Goal: Transaction & Acquisition: Share content

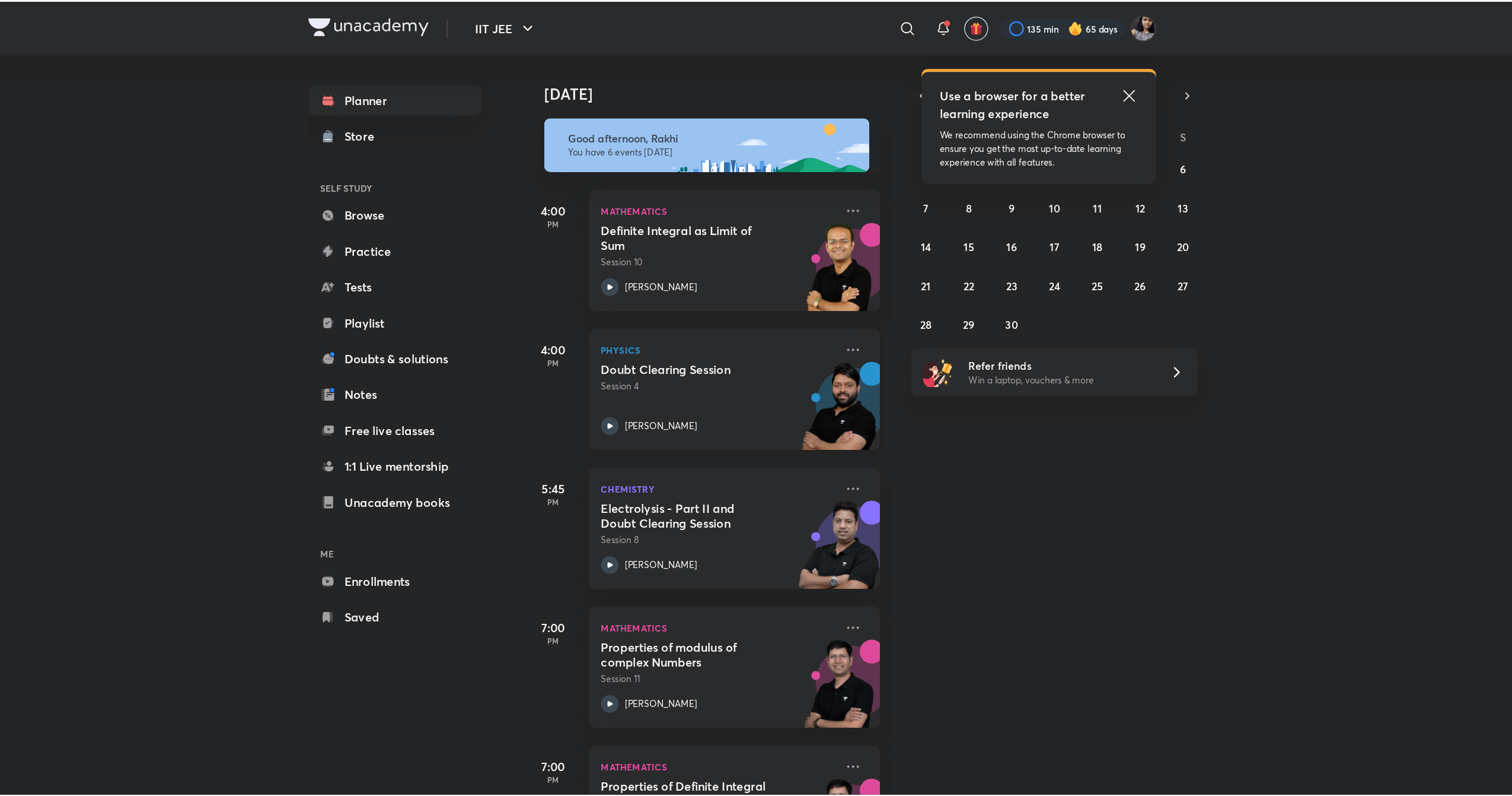
scroll to position [22, 0]
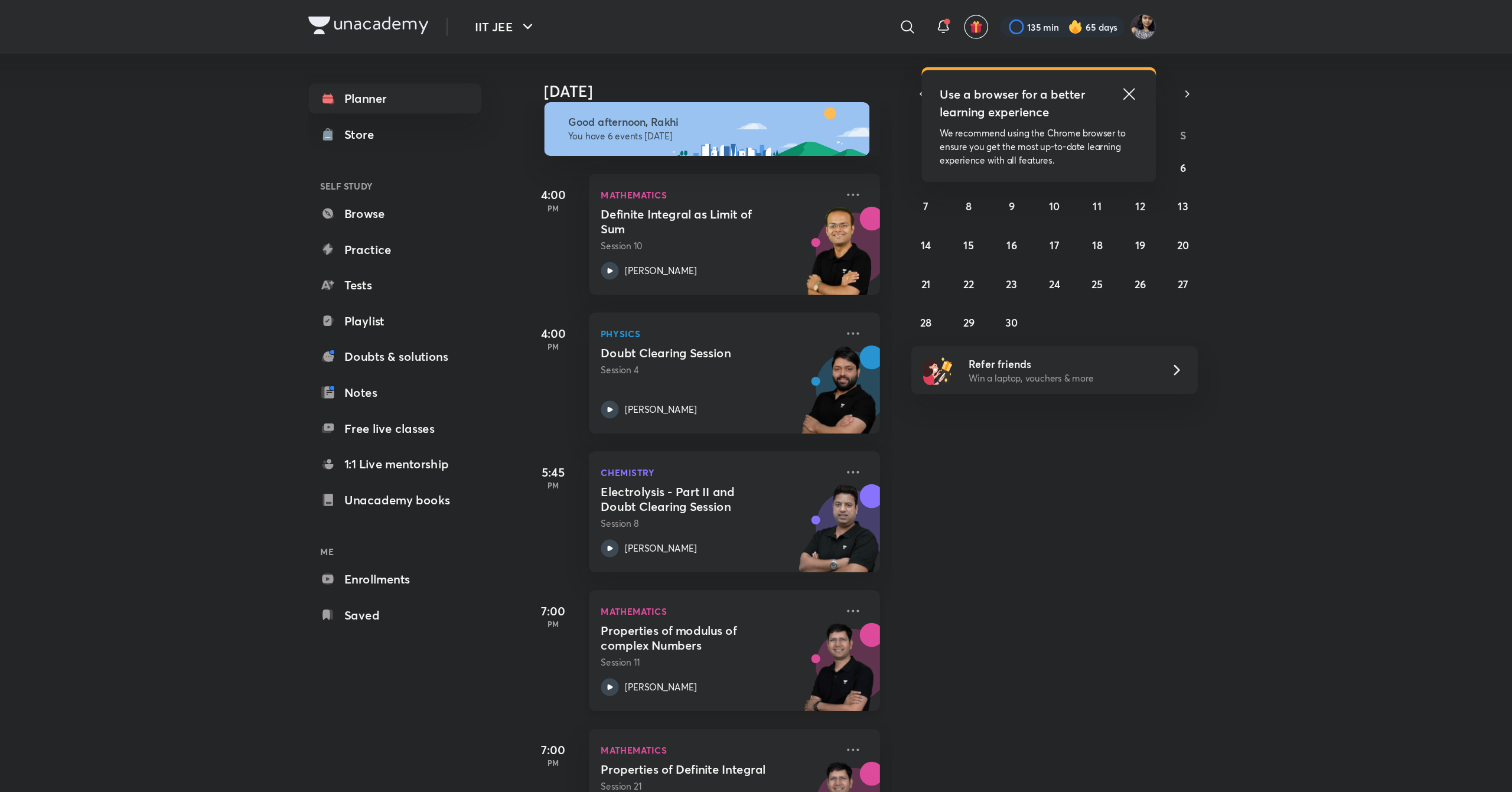
click at [841, 531] on img at bounding box center [840, 534] width 65 height 81
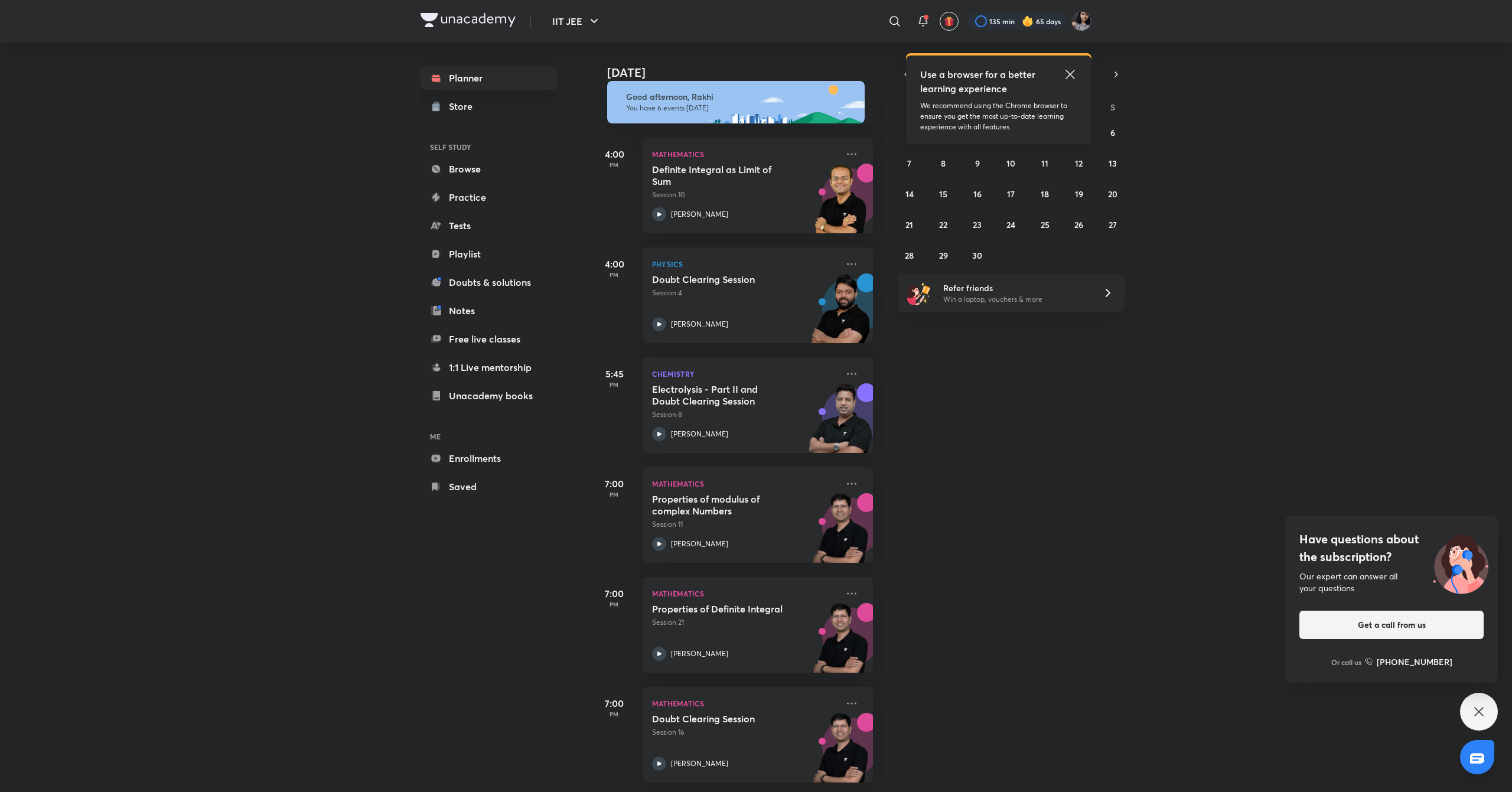
click at [1068, 69] on icon at bounding box center [1071, 75] width 14 height 14
click at [1183, 665] on div "[DATE] Good afternoon, Rakhi You have 6 events [DATE] 4:00 PM Mathematics Defin…" at bounding box center [1050, 417] width 919 height 749
click at [905, 75] on icon "button" at bounding box center [907, 74] width 3 height 5
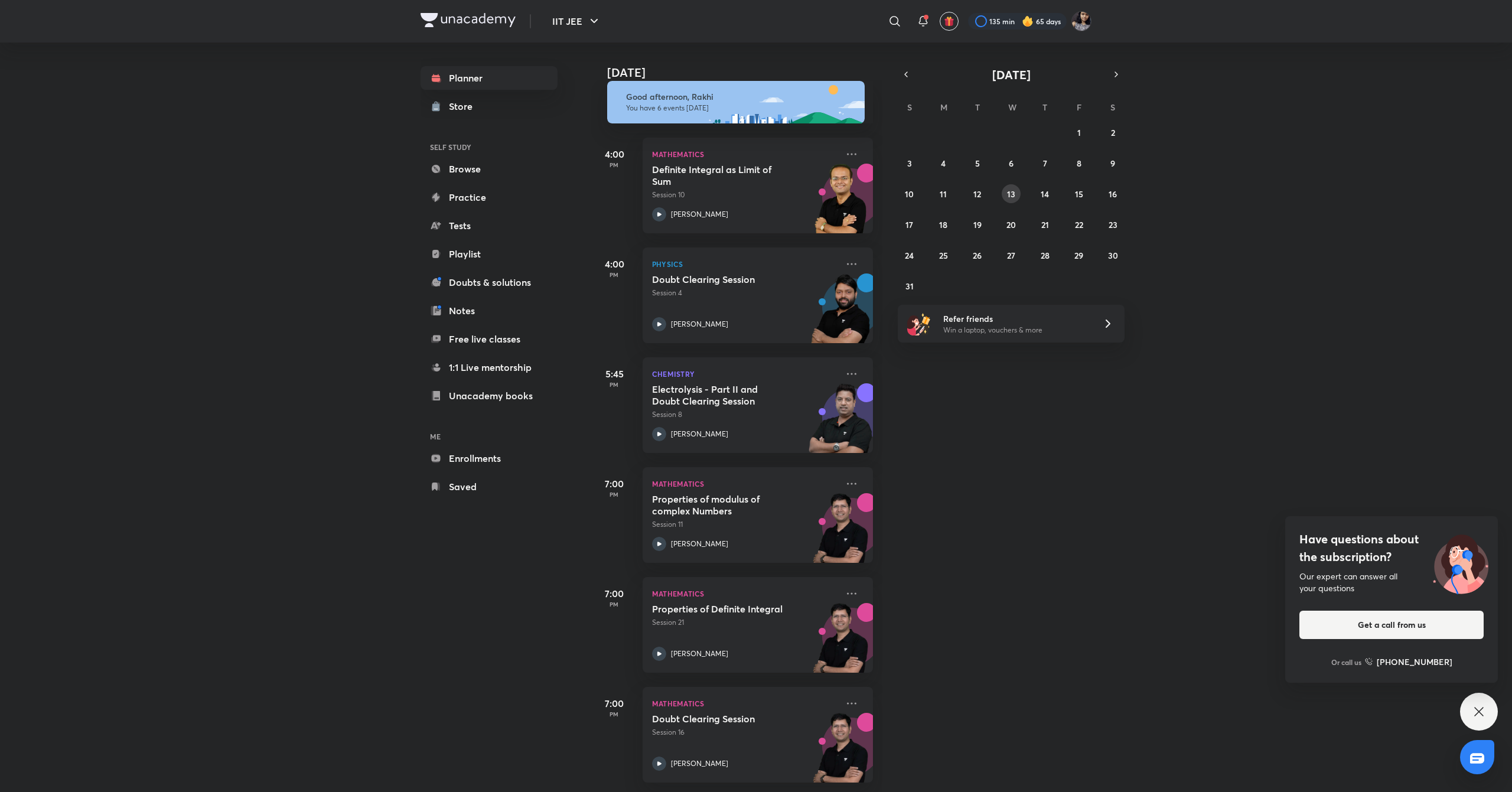
click at [1012, 193] on abbr "13" at bounding box center [1011, 193] width 9 height 11
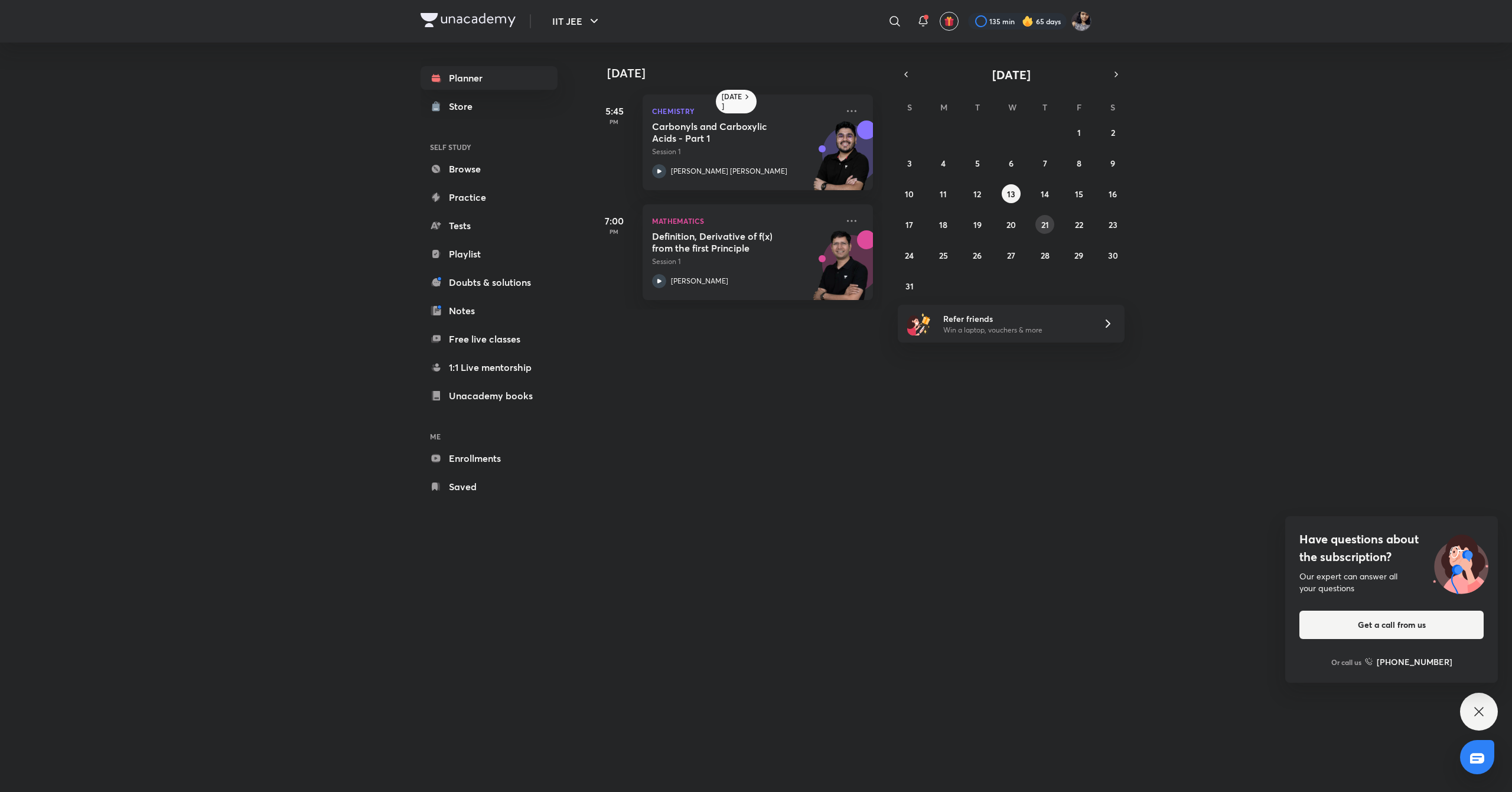
click at [1042, 220] on abbr "21" at bounding box center [1046, 224] width 8 height 11
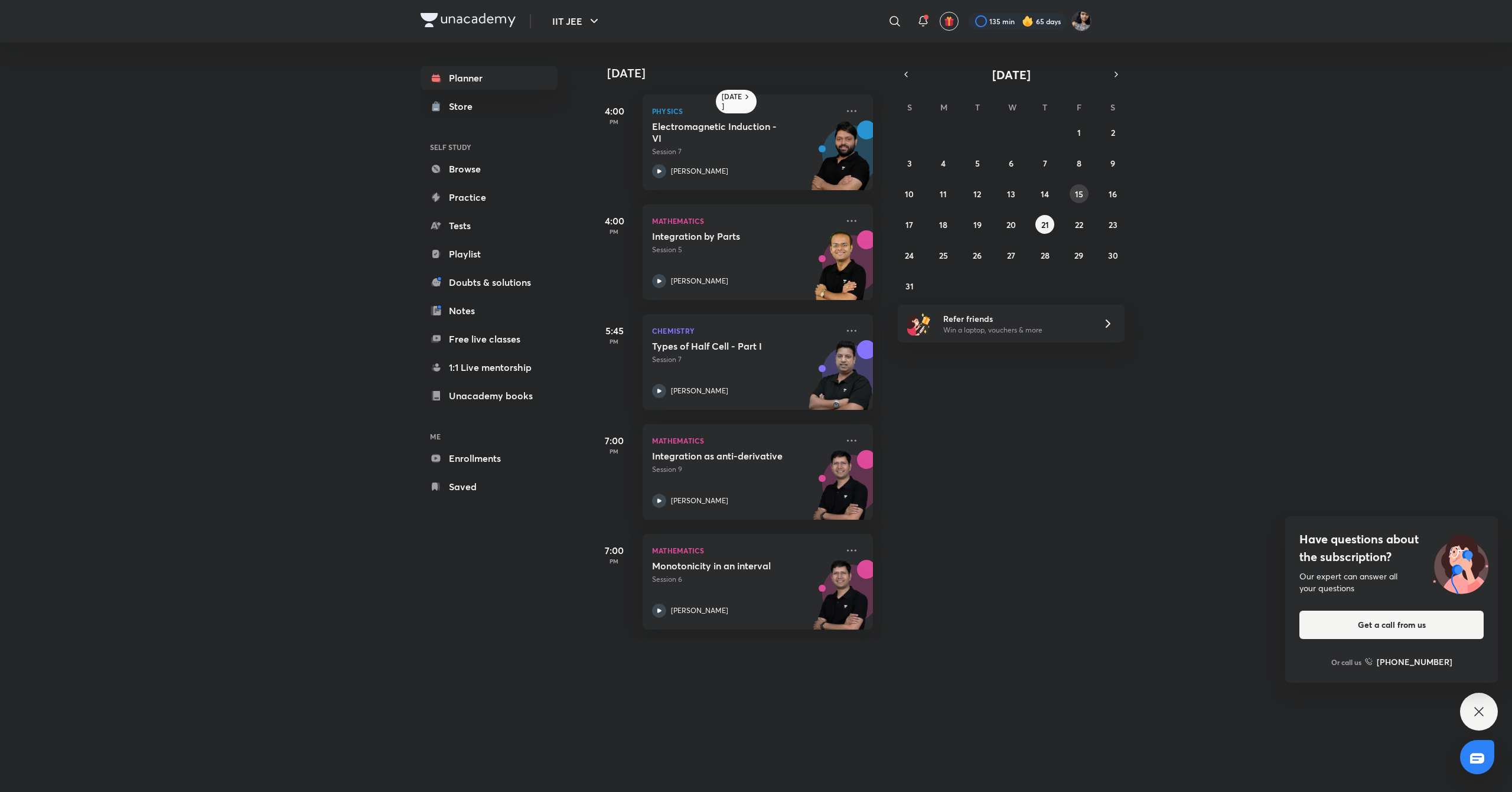
click at [1080, 190] on abbr "15" at bounding box center [1079, 193] width 9 height 11
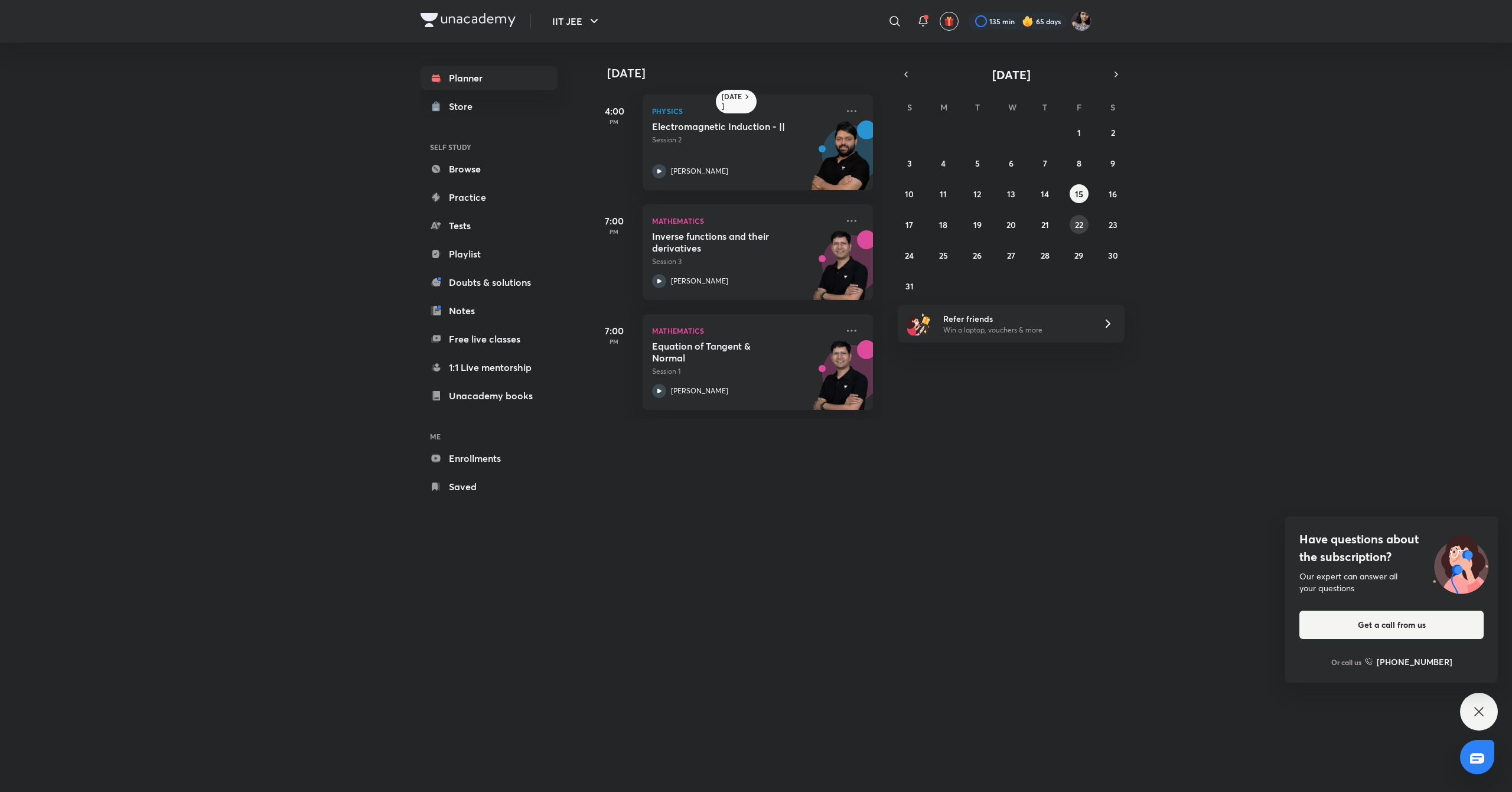
click at [1075, 222] on abbr "22" at bounding box center [1079, 224] width 9 height 11
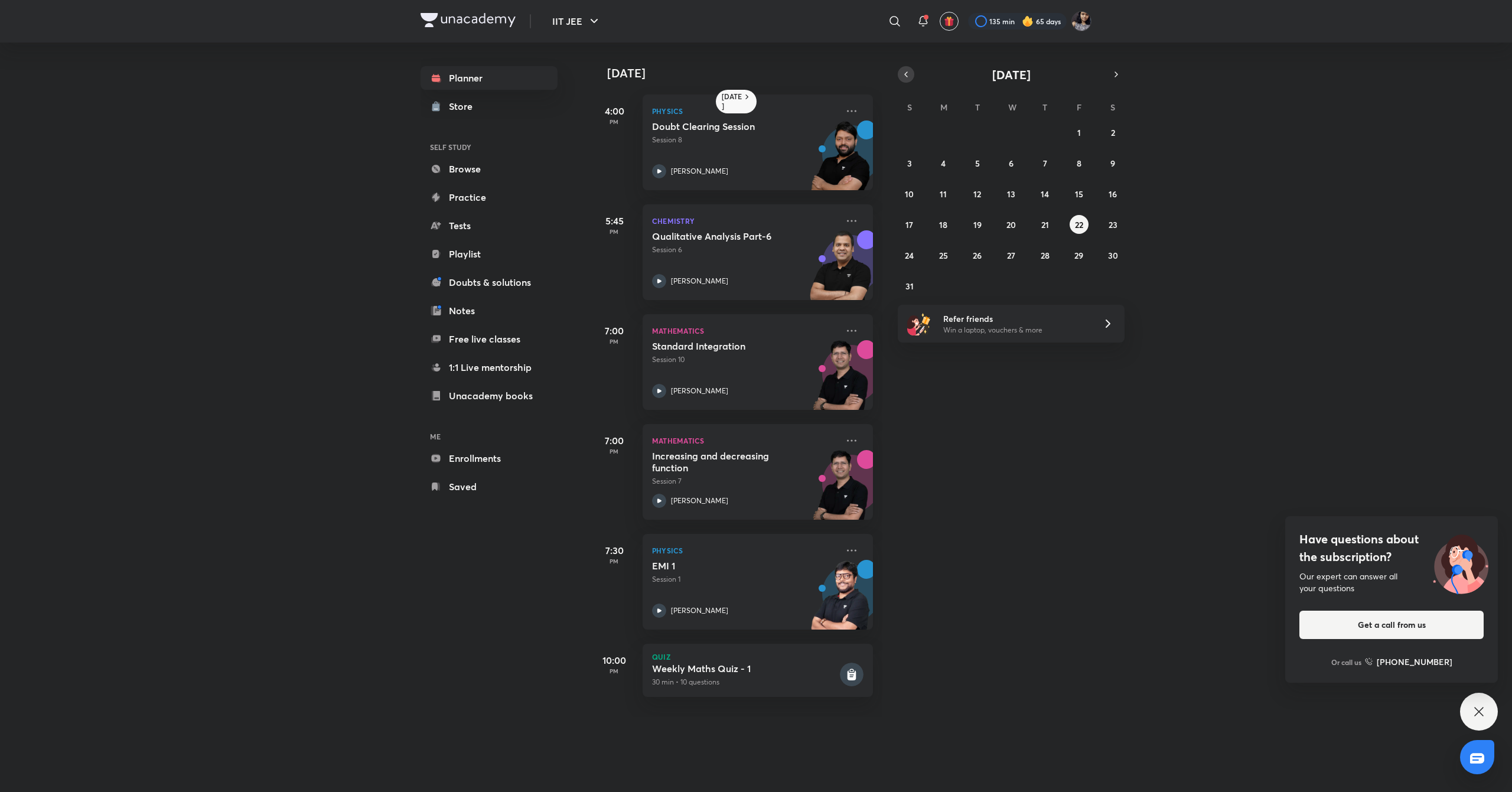
click at [907, 73] on icon "button" at bounding box center [906, 74] width 9 height 10
click at [1075, 188] on abbr "18" at bounding box center [1079, 193] width 9 height 11
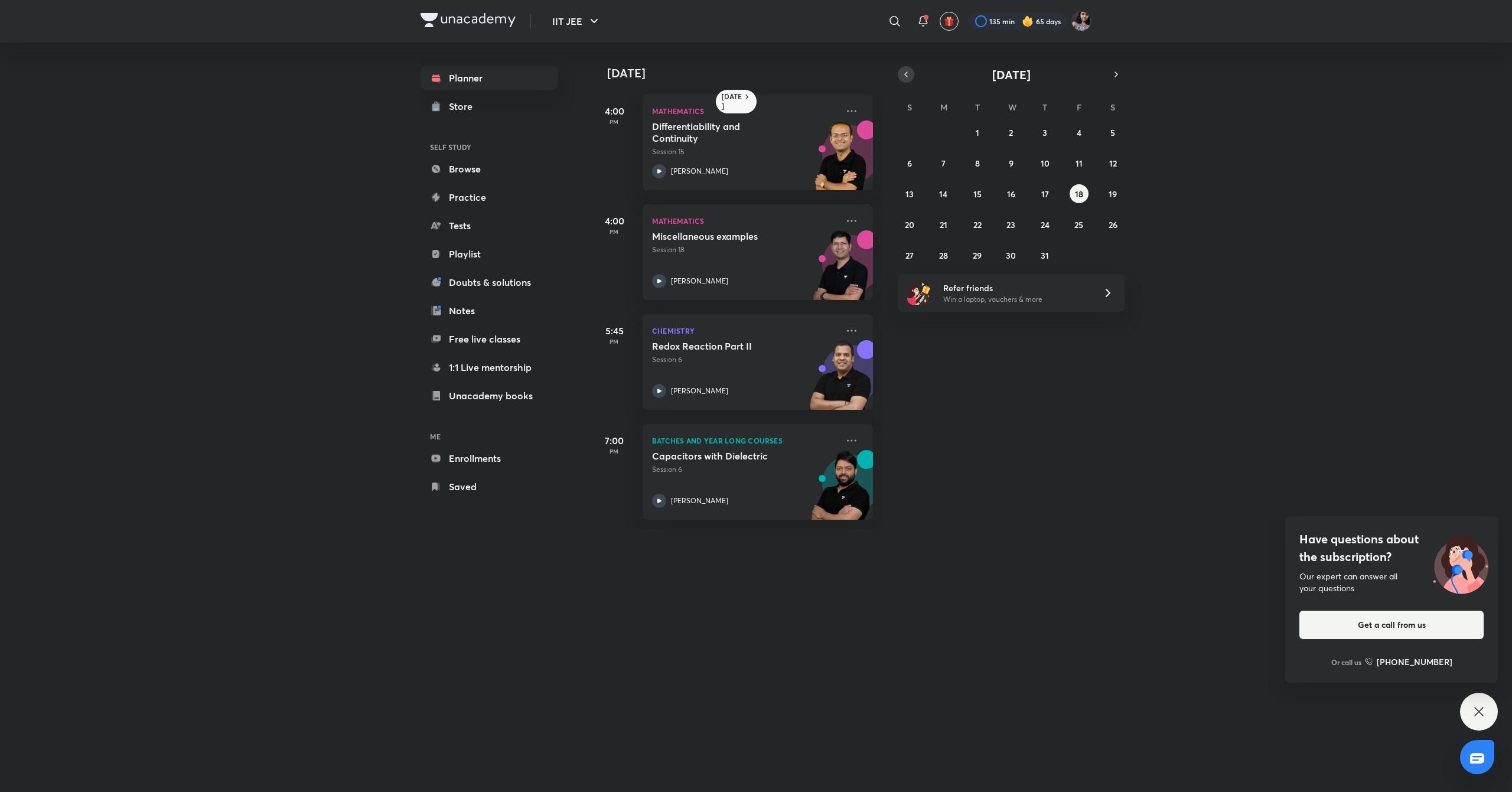
click at [907, 79] on icon "button" at bounding box center [906, 74] width 9 height 10
click at [1078, 188] on abbr "20" at bounding box center [1079, 193] width 9 height 11
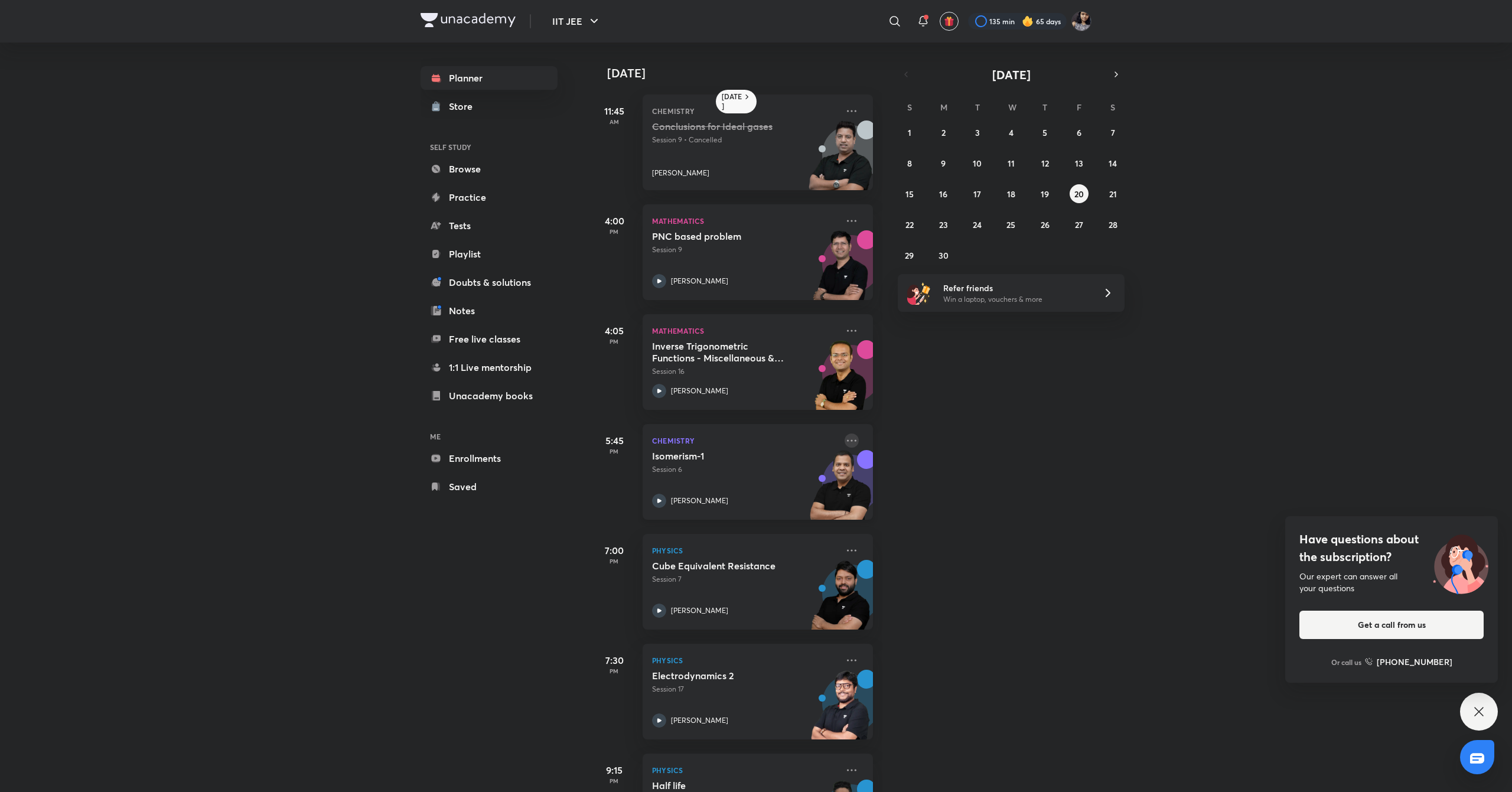
click at [845, 439] on icon at bounding box center [852, 441] width 14 height 14
click at [931, 543] on p "Go to course page" at bounding box center [931, 549] width 81 height 12
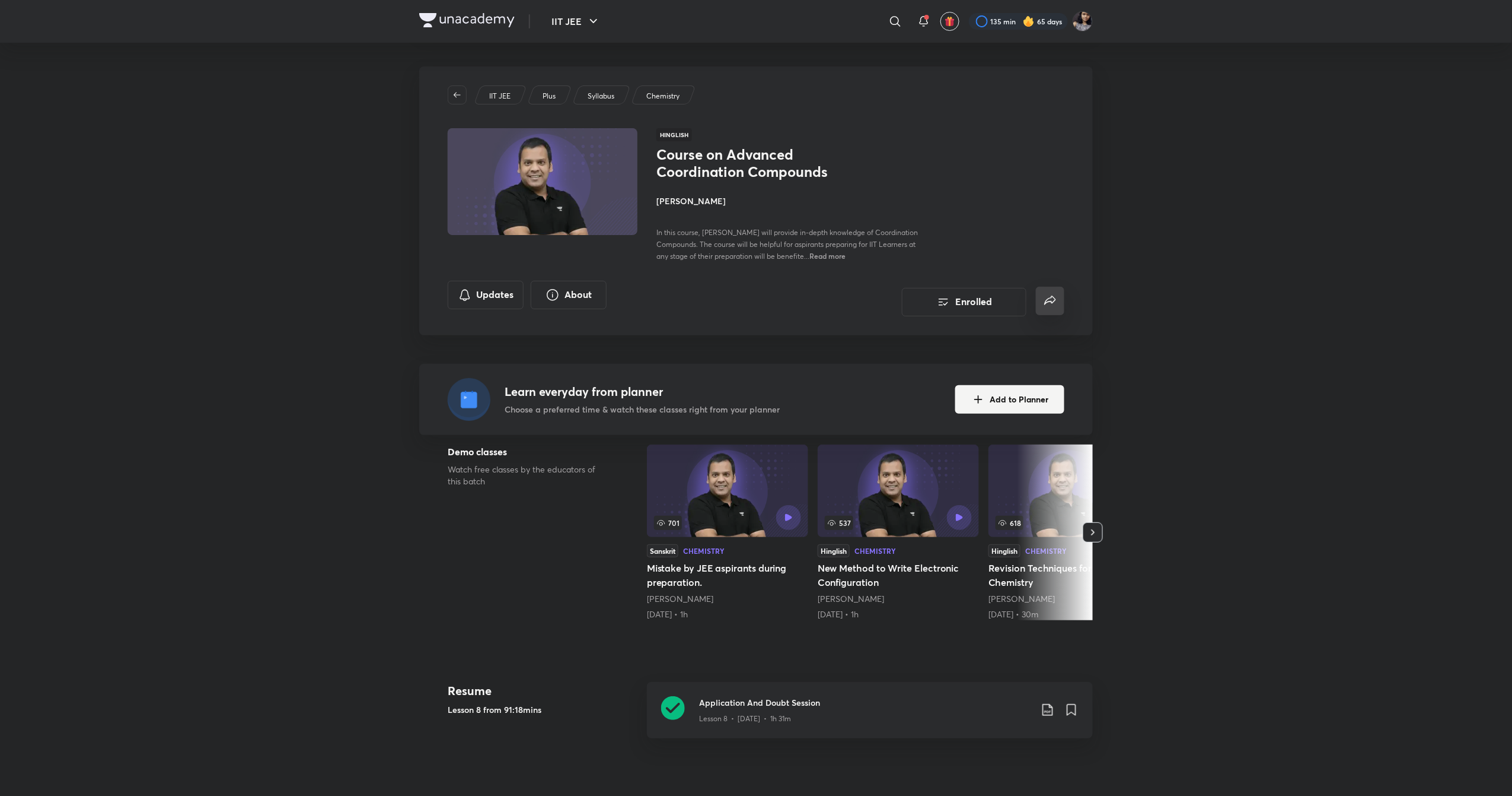
click at [1053, 298] on icon "false" at bounding box center [1050, 301] width 14 height 14
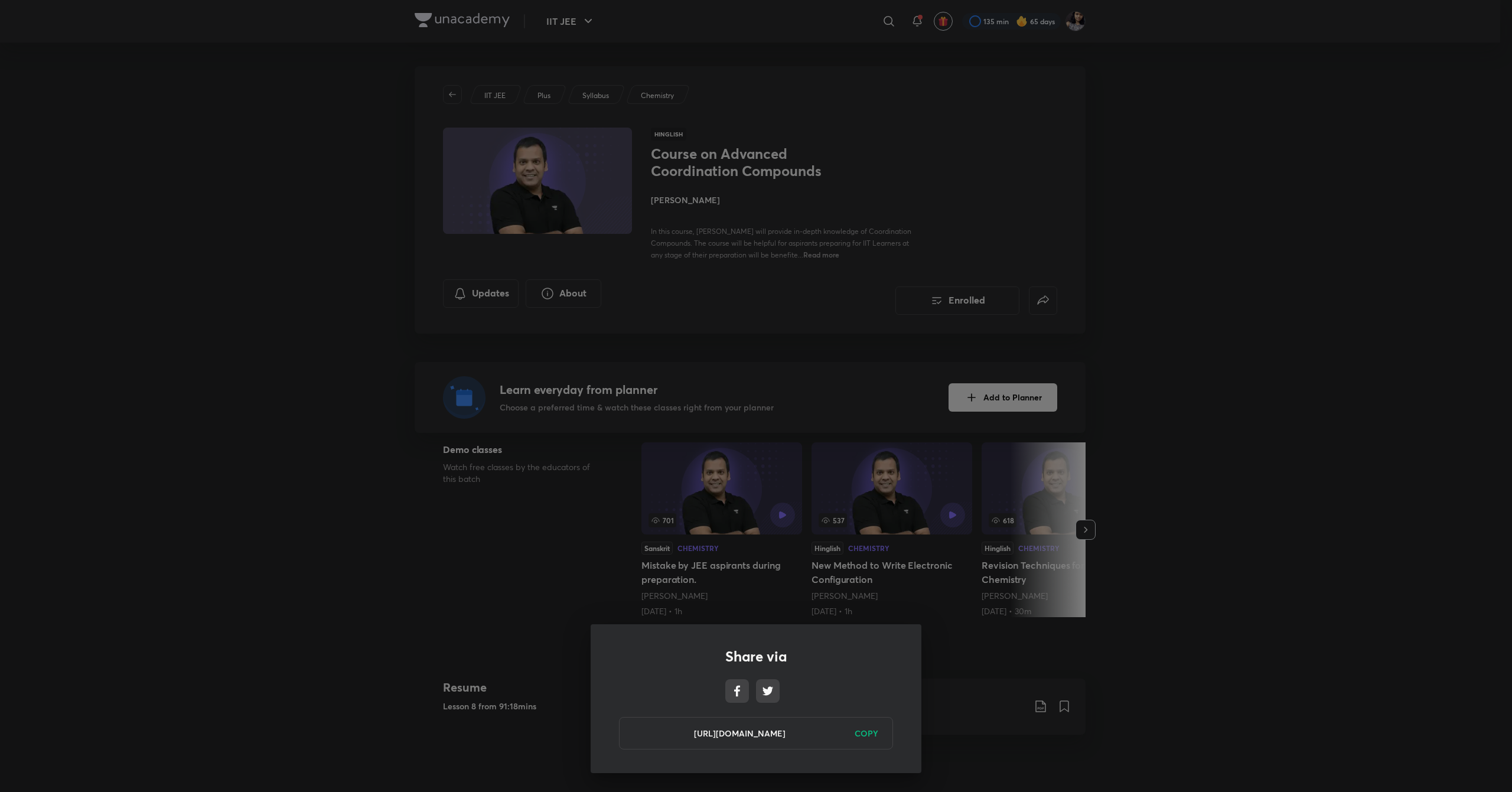
click at [858, 733] on h6 "COPY" at bounding box center [867, 733] width 24 height 12
click at [1021, 644] on div "Share via [URL][DOMAIN_NAME] Copied" at bounding box center [756, 396] width 1512 height 792
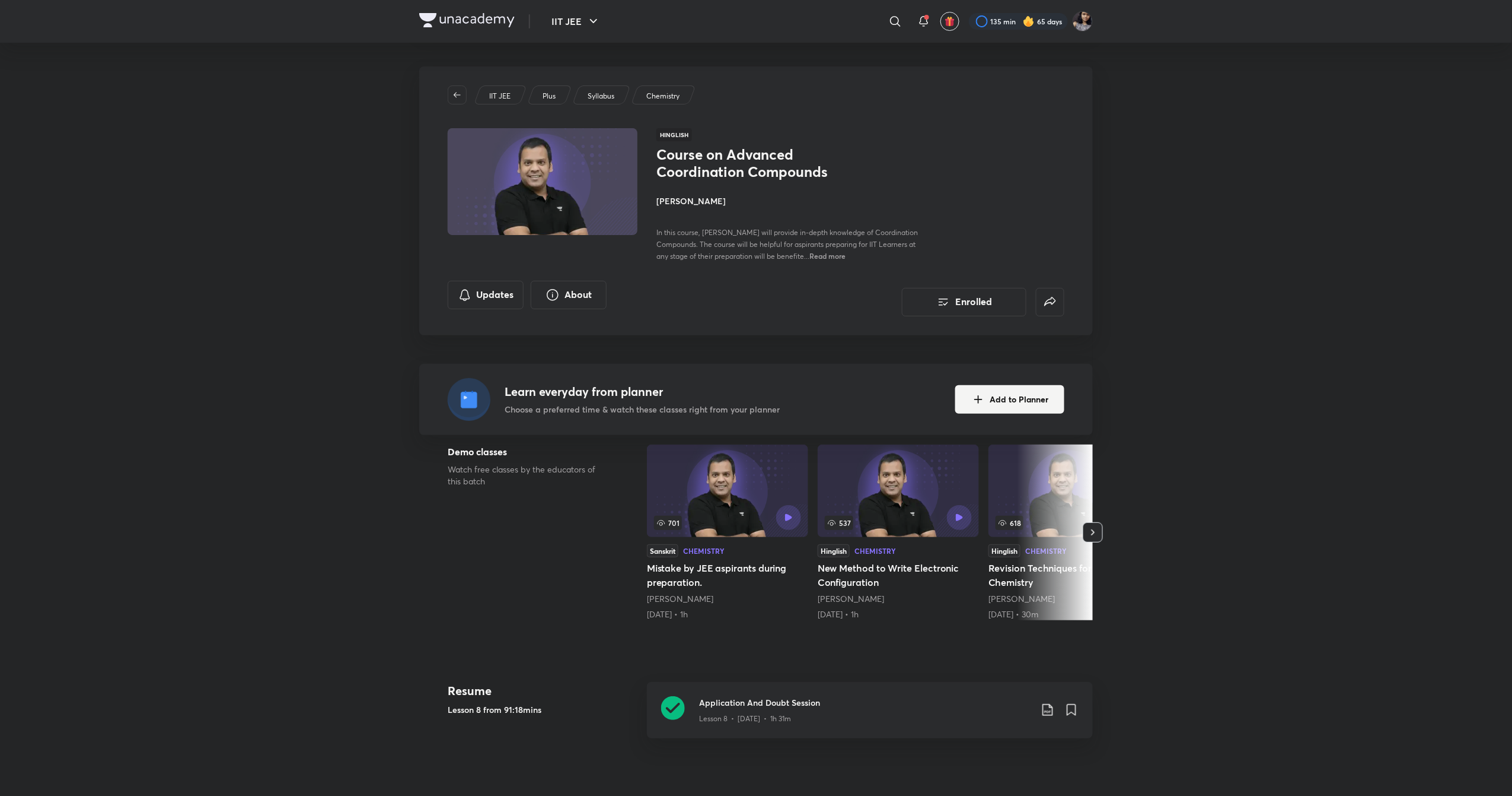
click at [683, 202] on h4 "[PERSON_NAME]" at bounding box center [789, 200] width 265 height 13
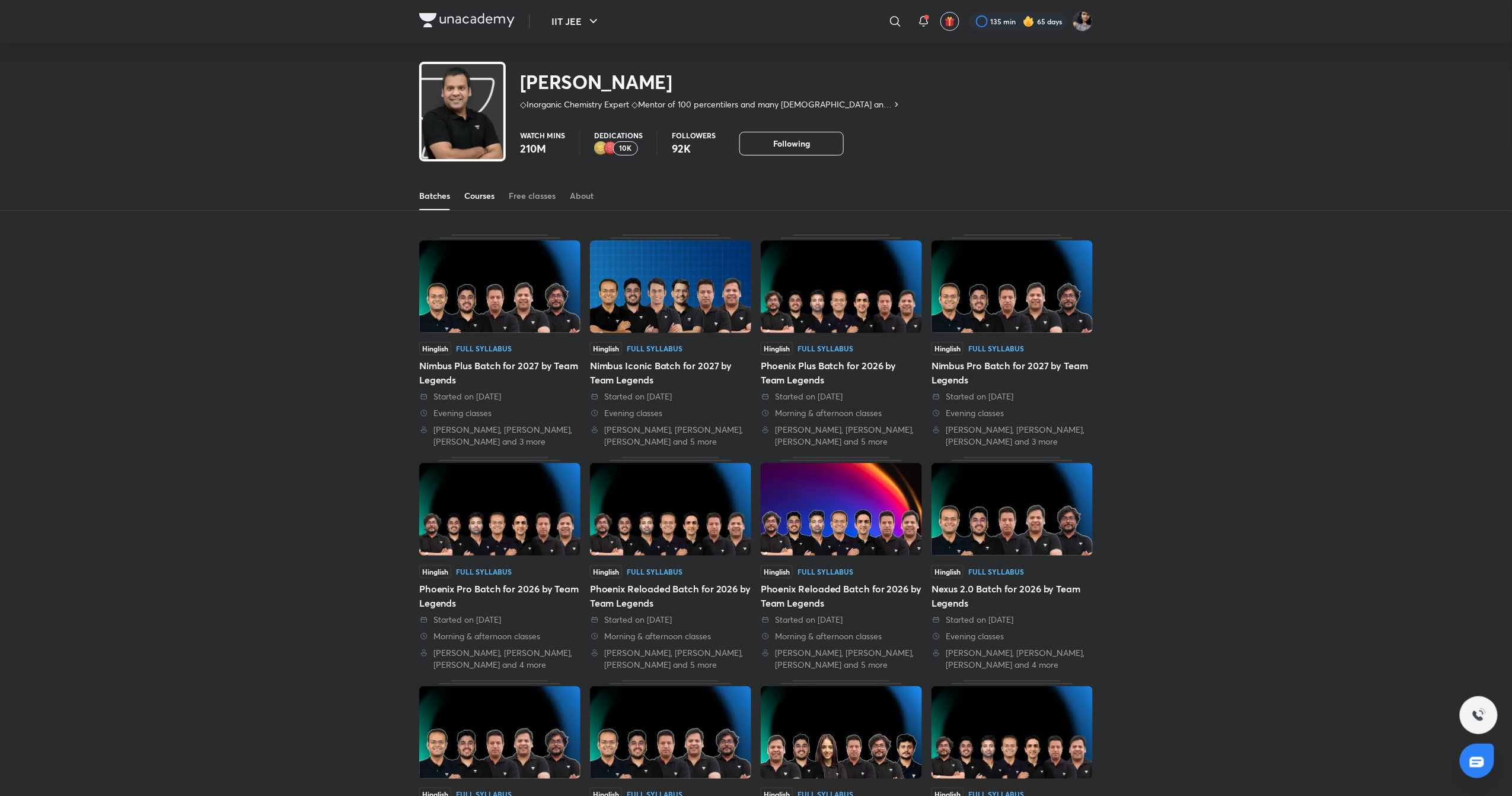
click at [470, 188] on link "Courses" at bounding box center [479, 196] width 30 height 28
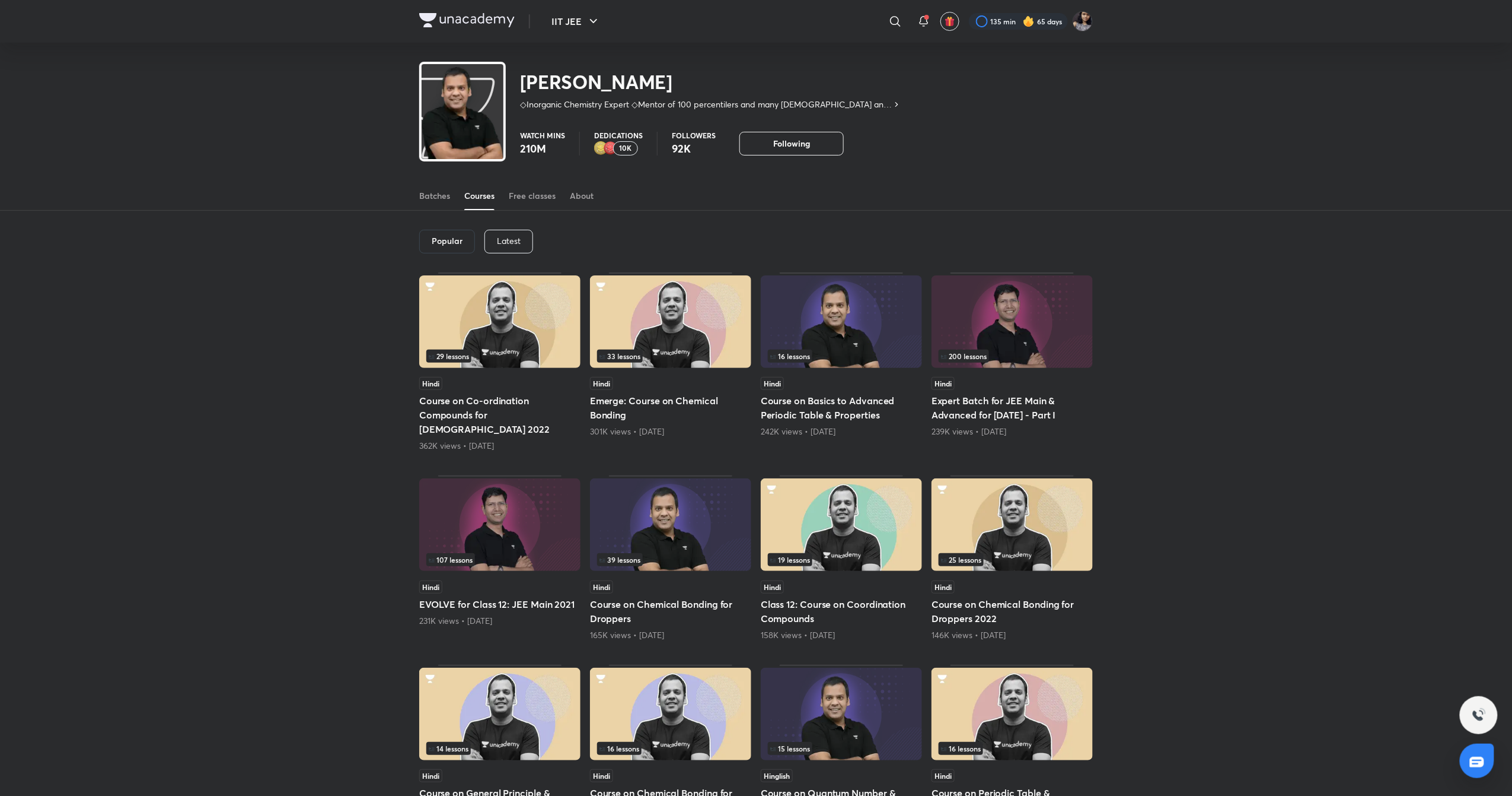
click at [516, 237] on p "Latest" at bounding box center [509, 241] width 24 height 9
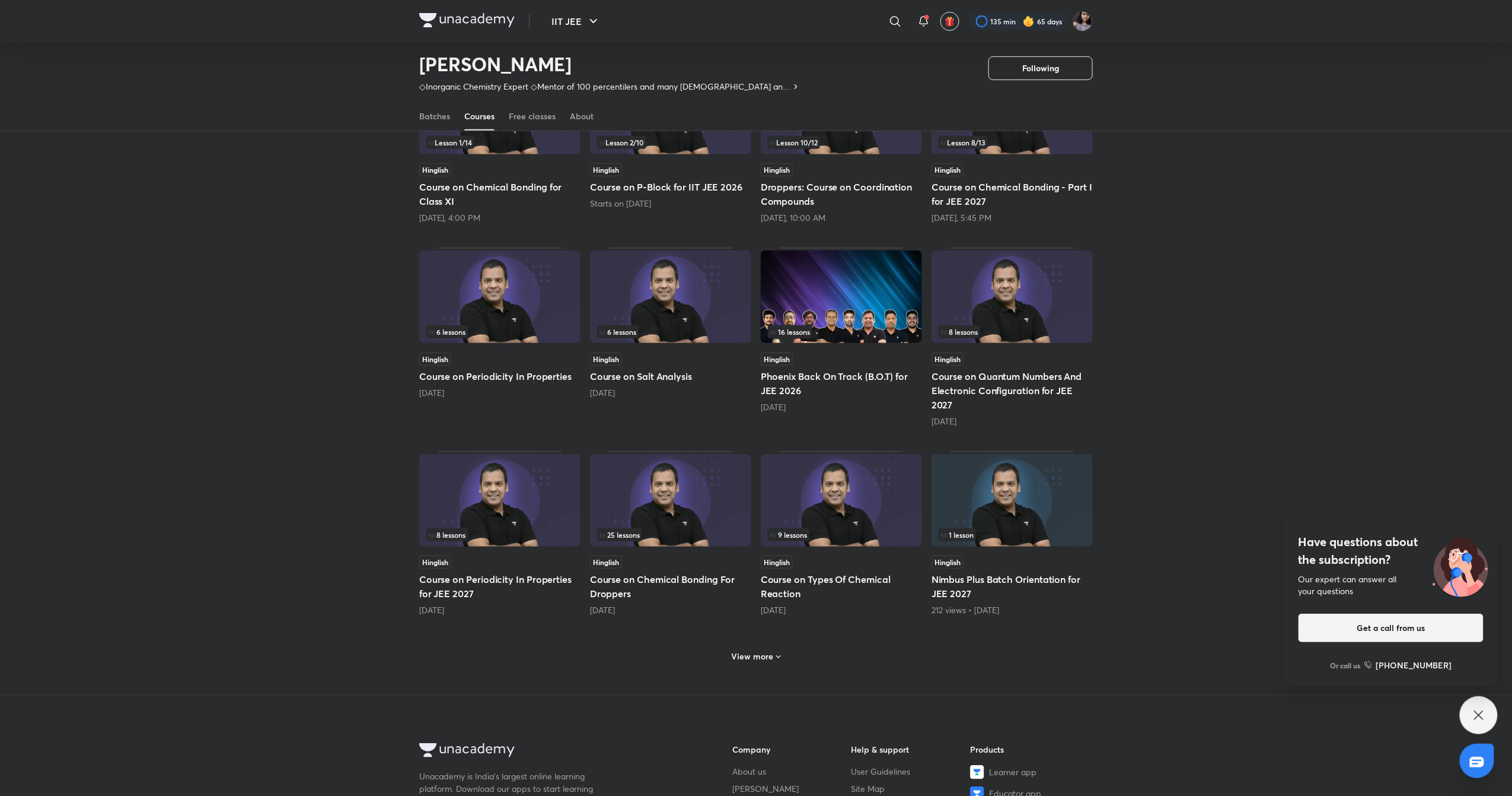
scroll to position [198, 0]
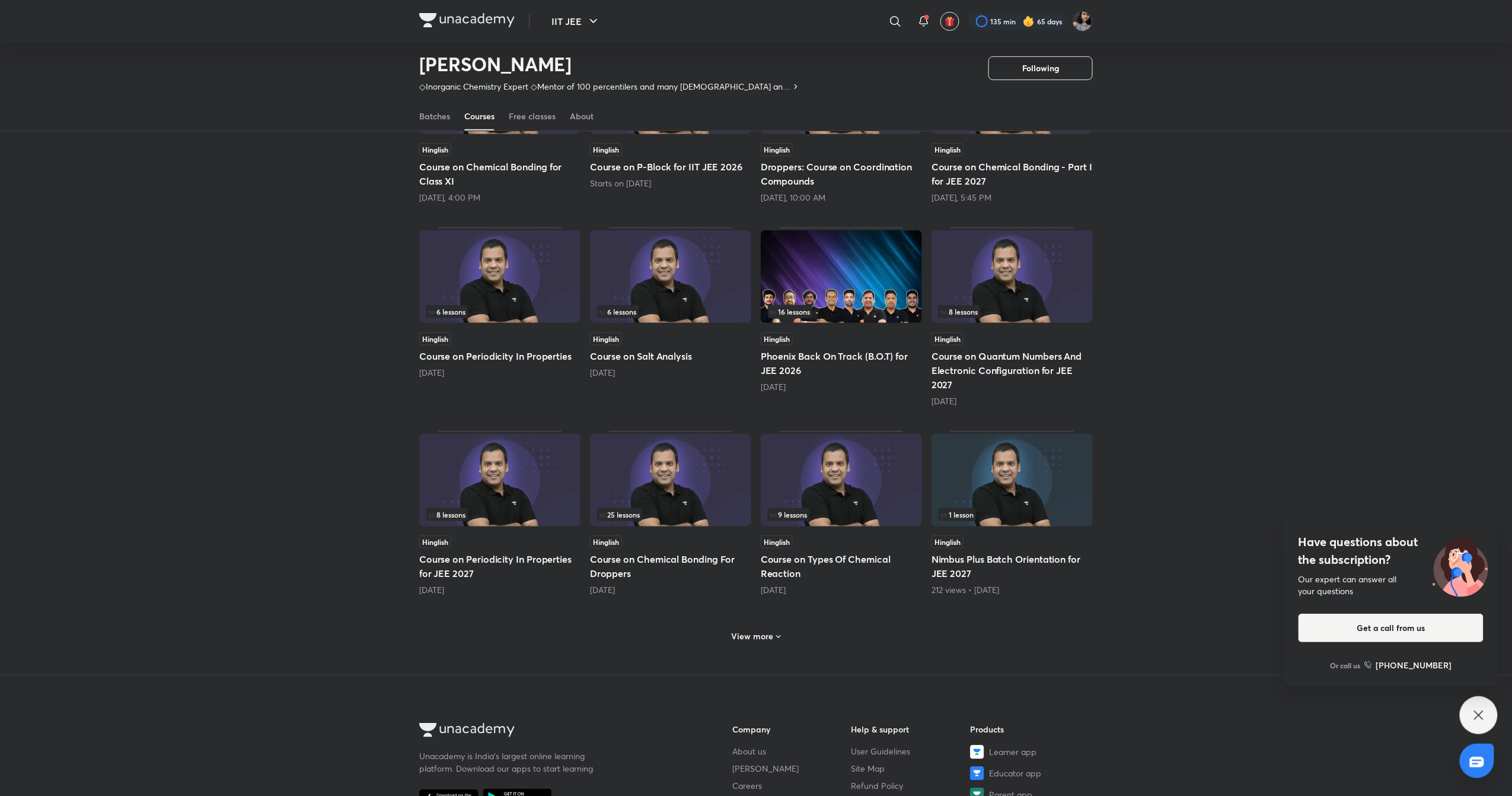
click at [759, 639] on h6 "View more" at bounding box center [753, 636] width 42 height 12
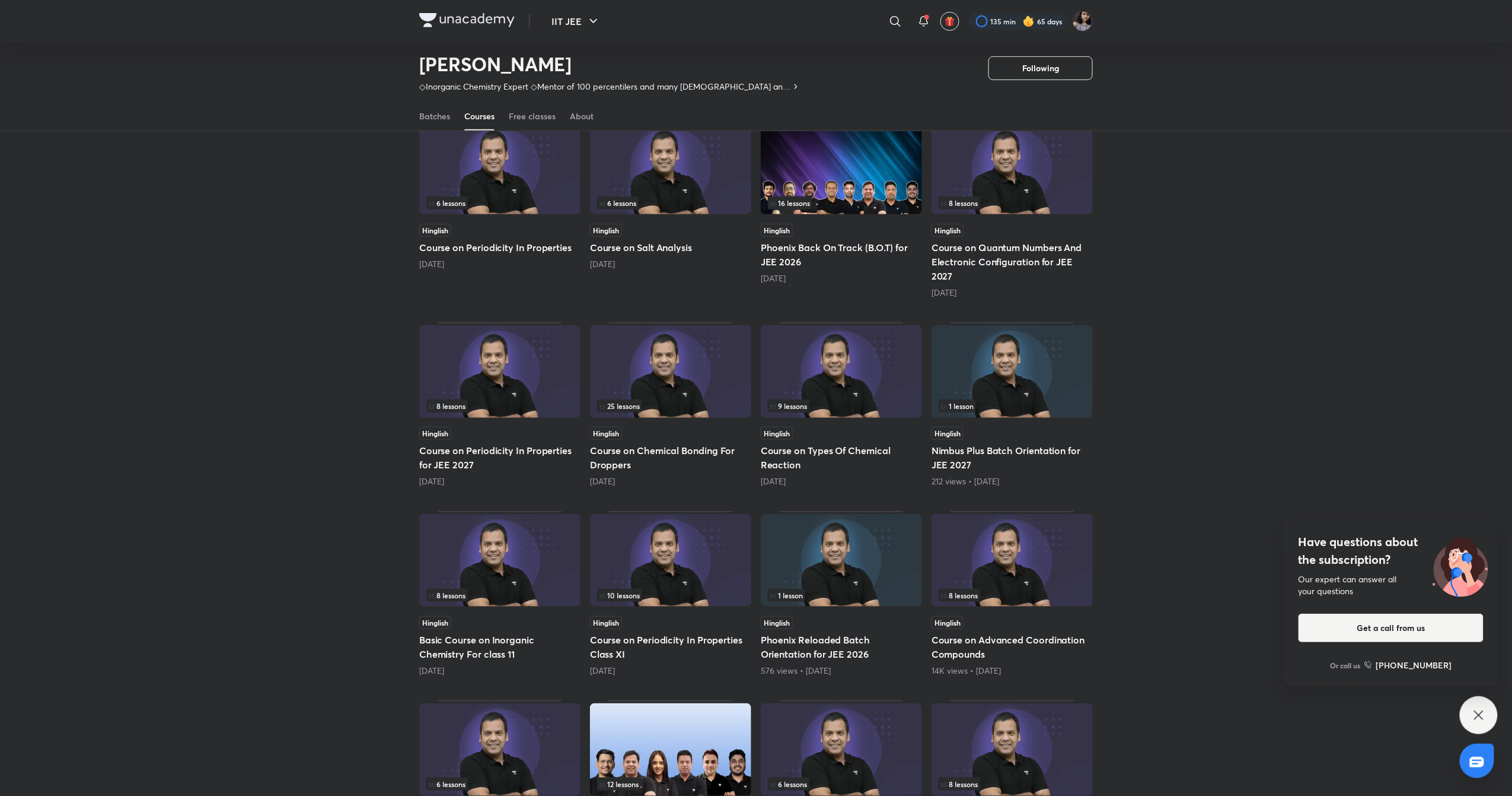
scroll to position [310, 0]
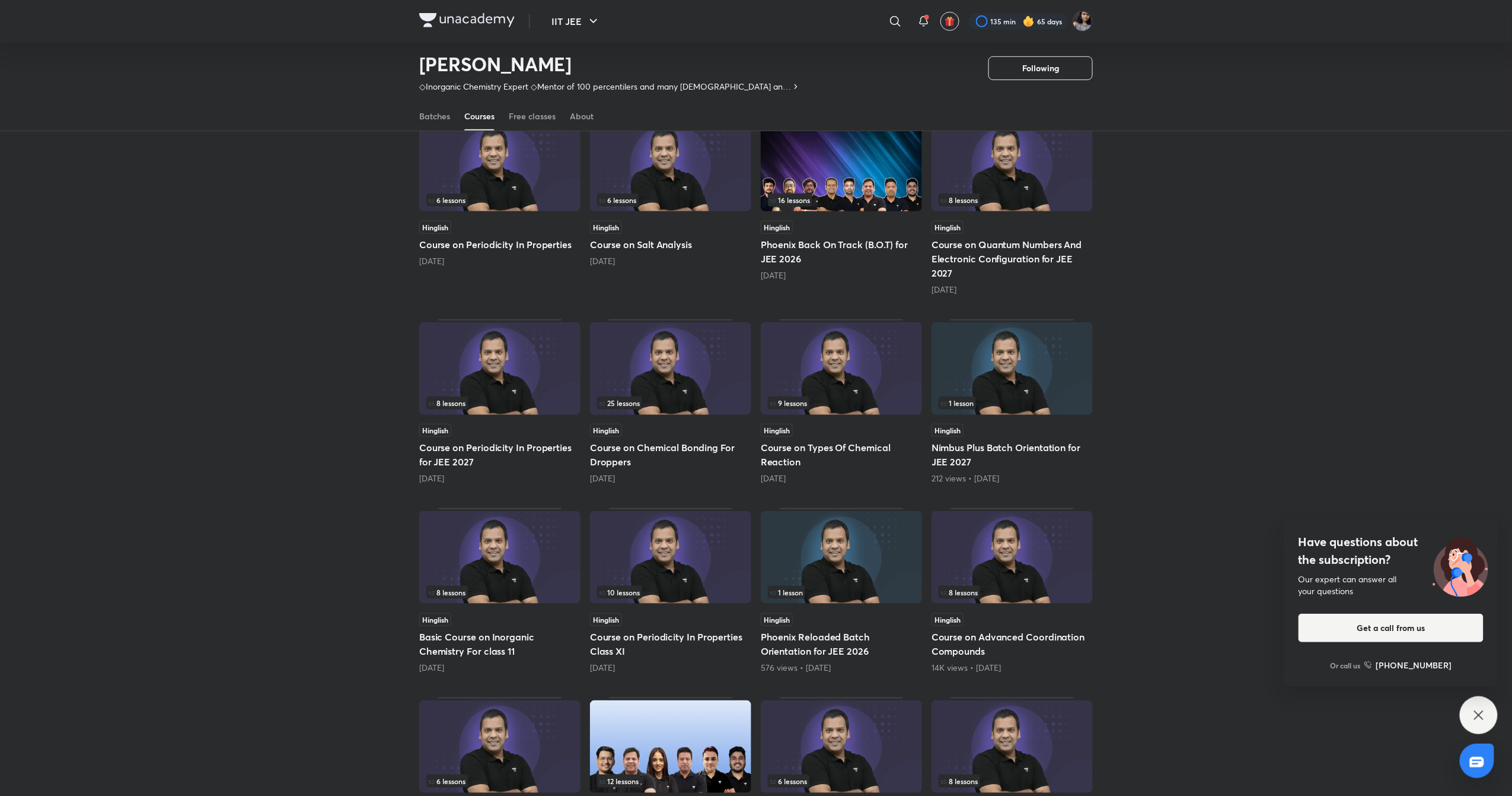
click at [859, 370] on img at bounding box center [841, 368] width 161 height 92
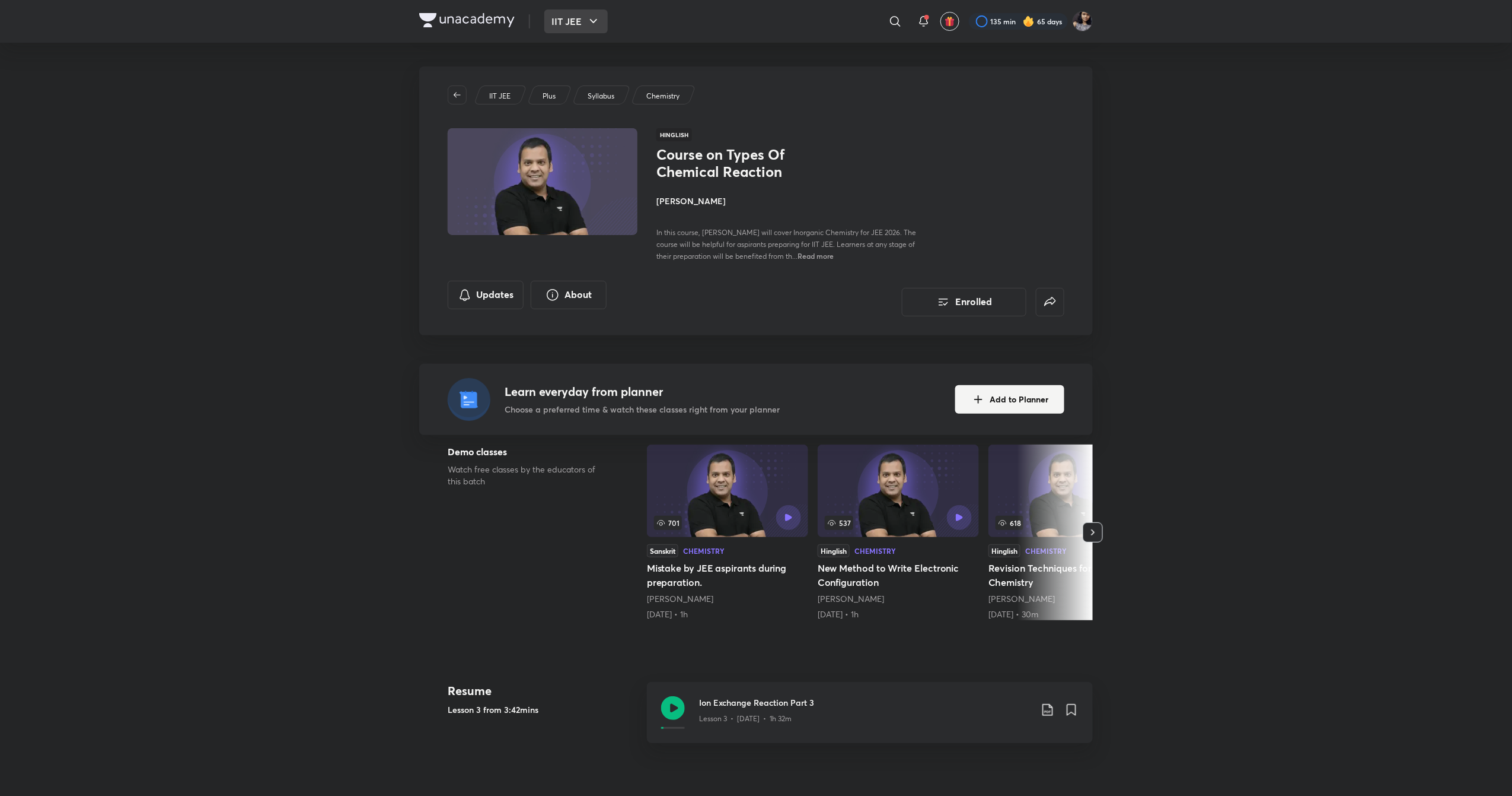
click at [587, 22] on icon "button" at bounding box center [594, 22] width 14 height 14
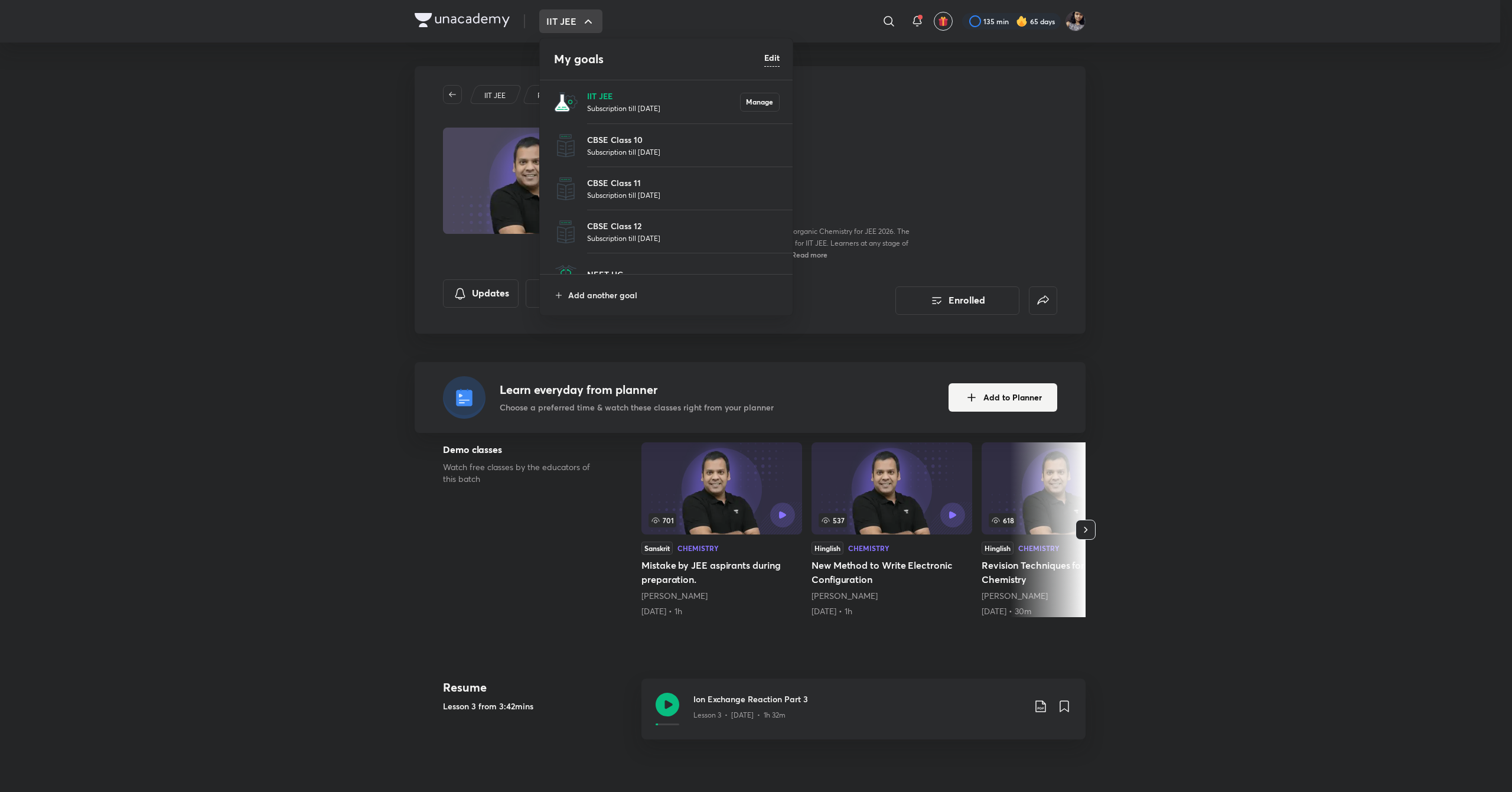
click at [623, 100] on p "IIT JEE" at bounding box center [663, 96] width 153 height 12
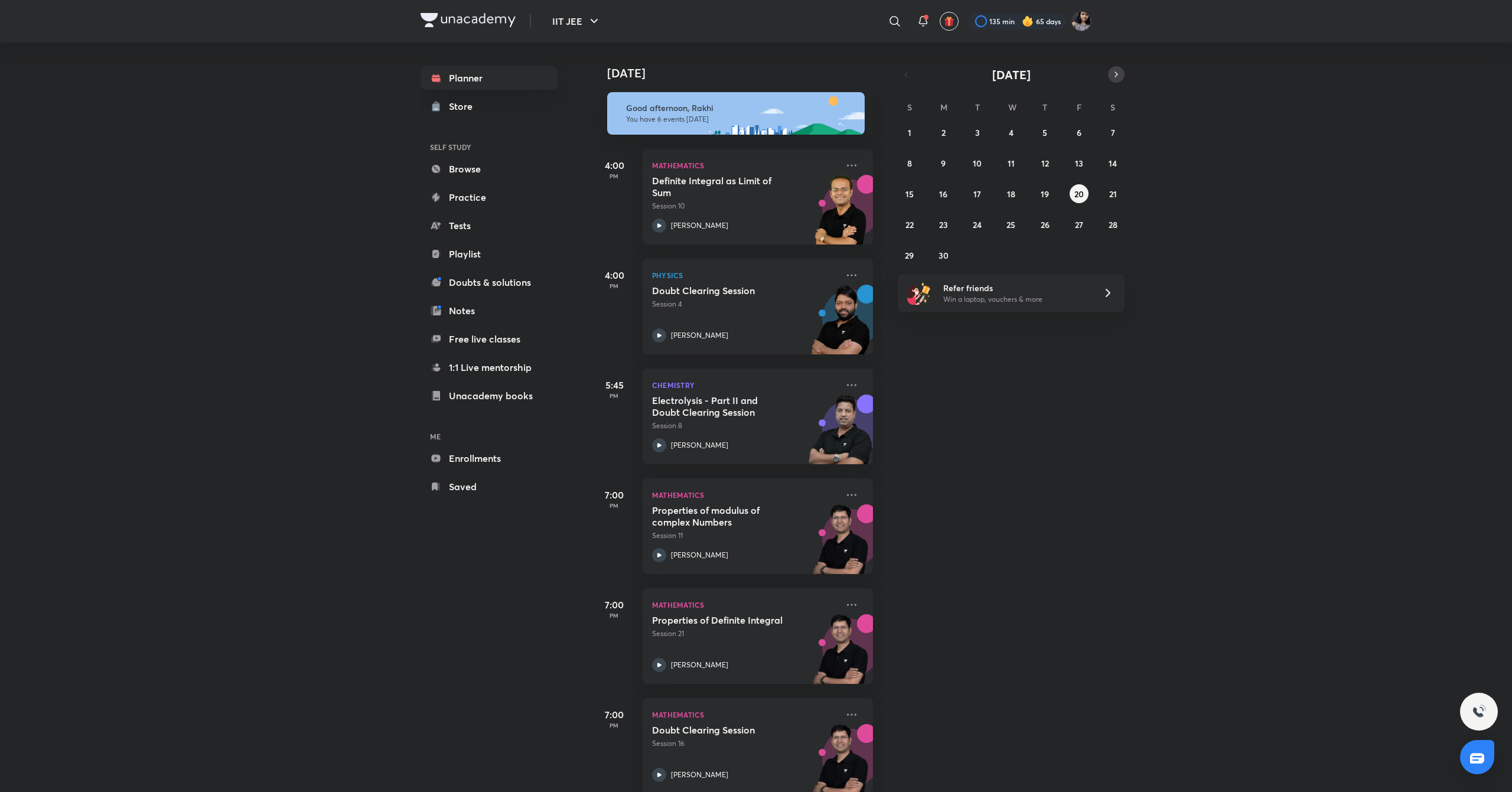
click at [1116, 74] on icon "button" at bounding box center [1116, 74] width 9 height 10
click at [1082, 190] on abbr "18" at bounding box center [1079, 193] width 9 height 11
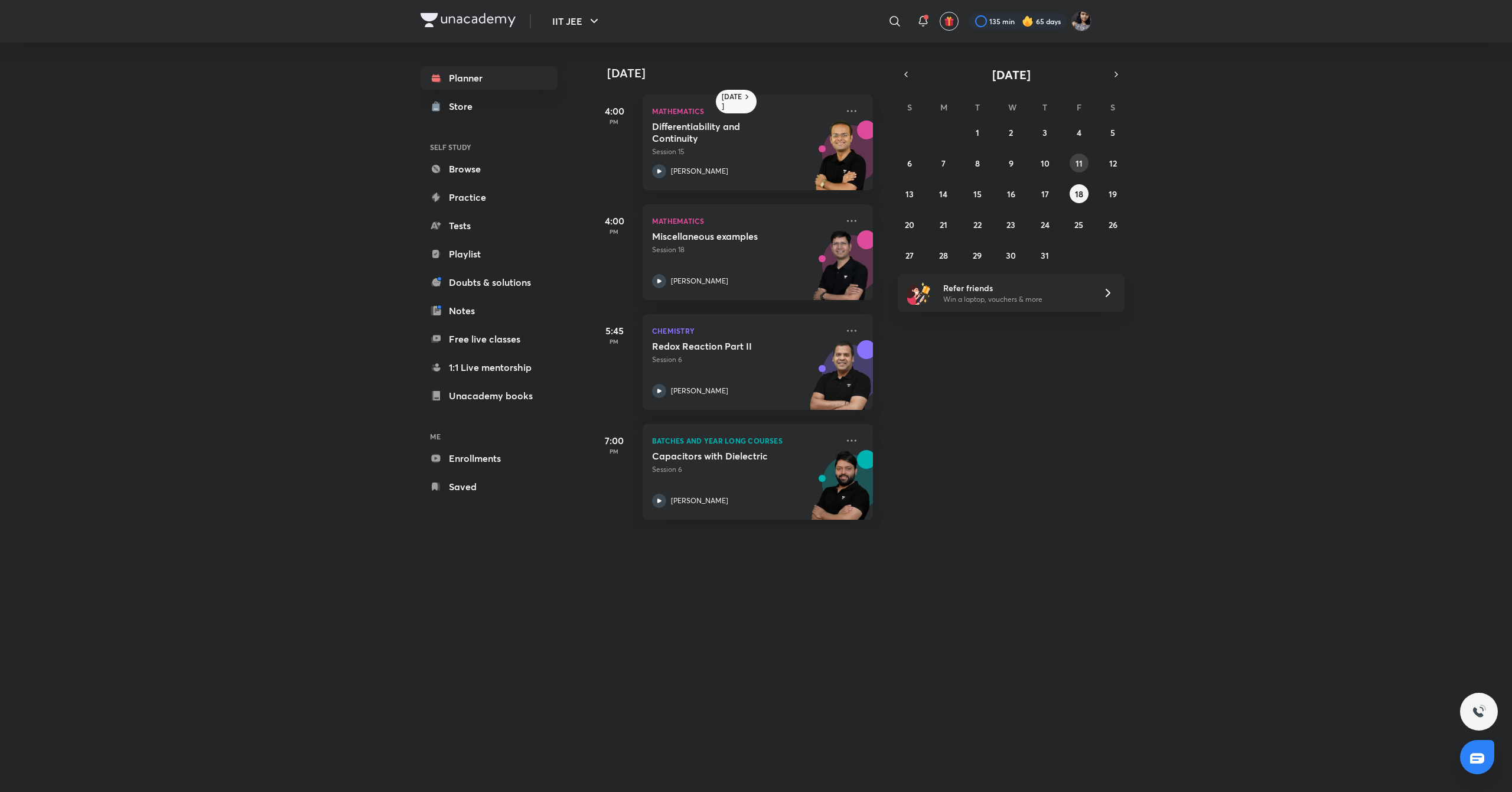
click at [1076, 161] on abbr "11" at bounding box center [1079, 163] width 7 height 11
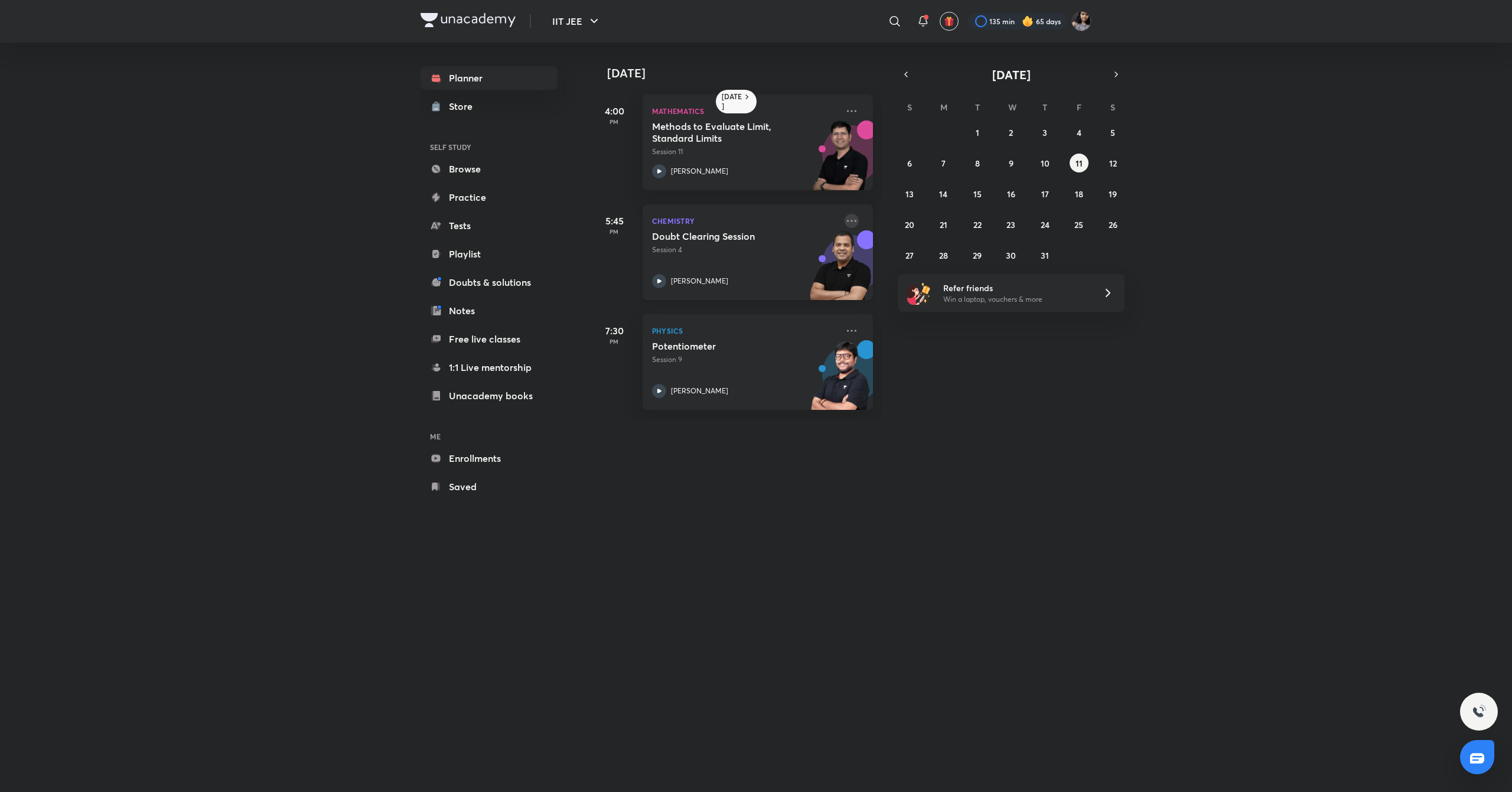
click at [845, 223] on icon at bounding box center [852, 221] width 14 height 14
click at [932, 333] on p "Go to course page" at bounding box center [931, 329] width 81 height 12
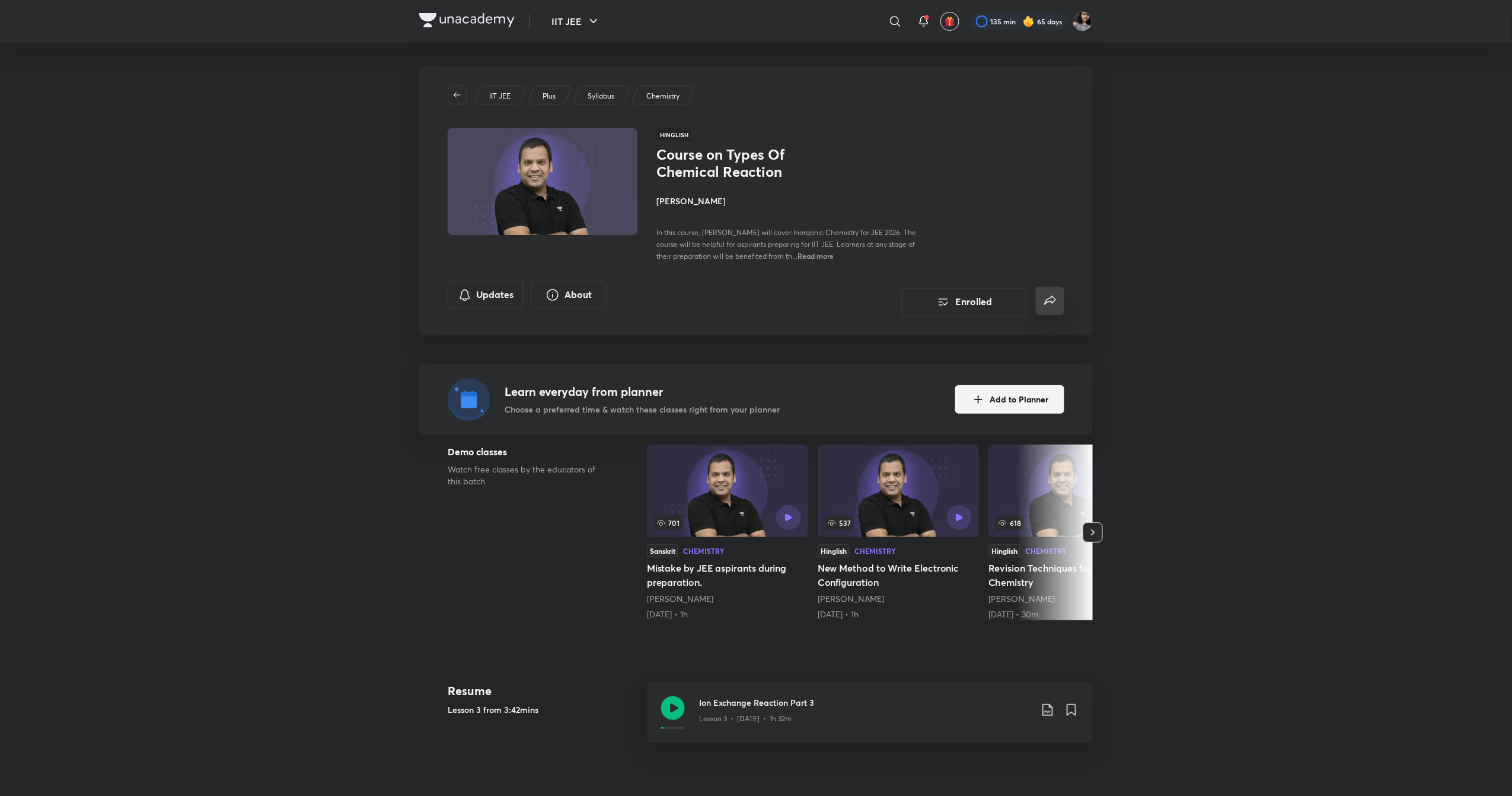
click at [1054, 309] on button "false" at bounding box center [1050, 300] width 28 height 28
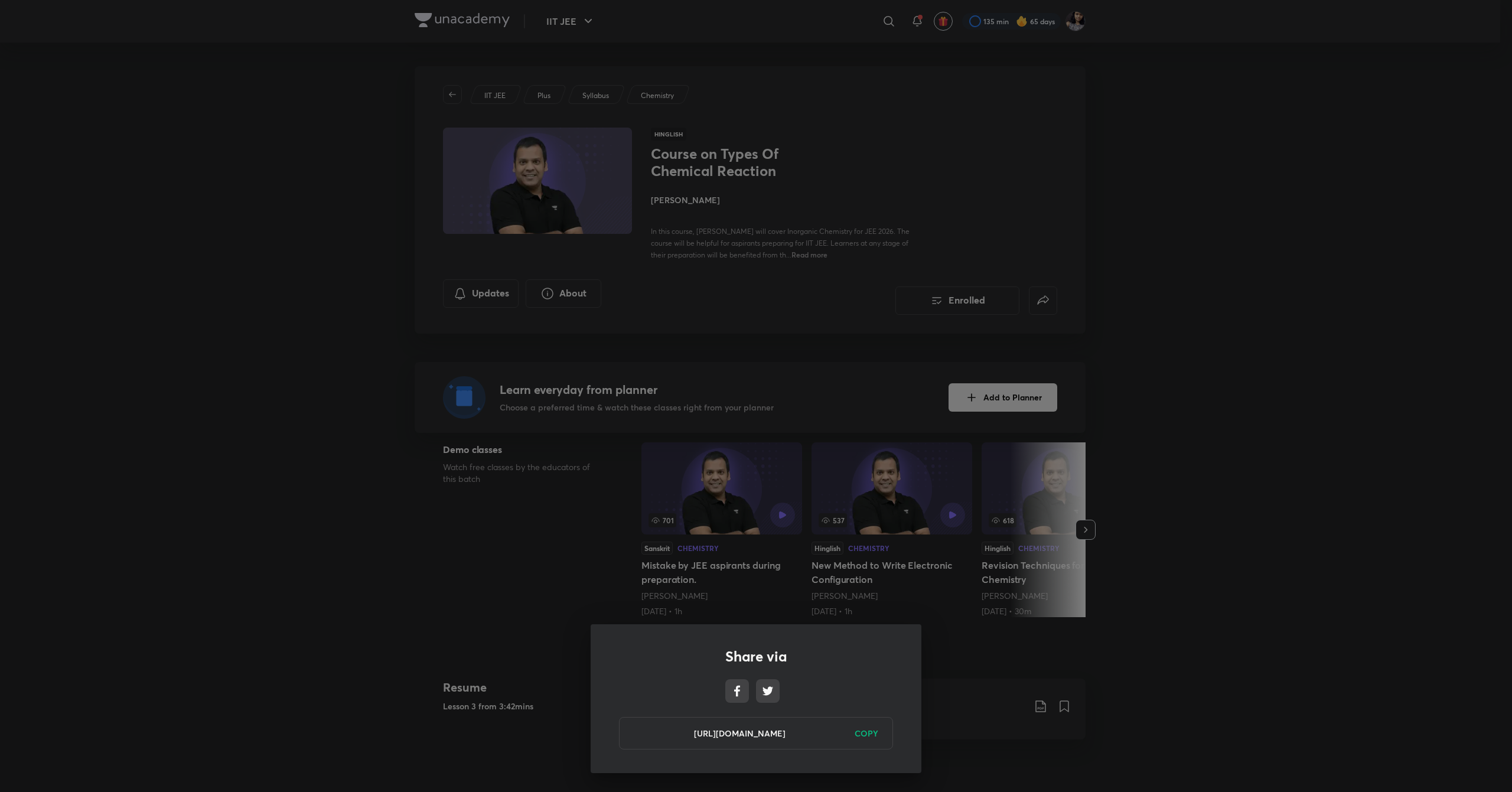
click at [870, 724] on div "[URL][DOMAIN_NAME] COPY" at bounding box center [756, 733] width 274 height 33
click at [866, 733] on h6 "COPY" at bounding box center [867, 733] width 24 height 12
click at [648, 389] on div "Share via [URL][DOMAIN_NAME] Copied" at bounding box center [756, 396] width 1512 height 792
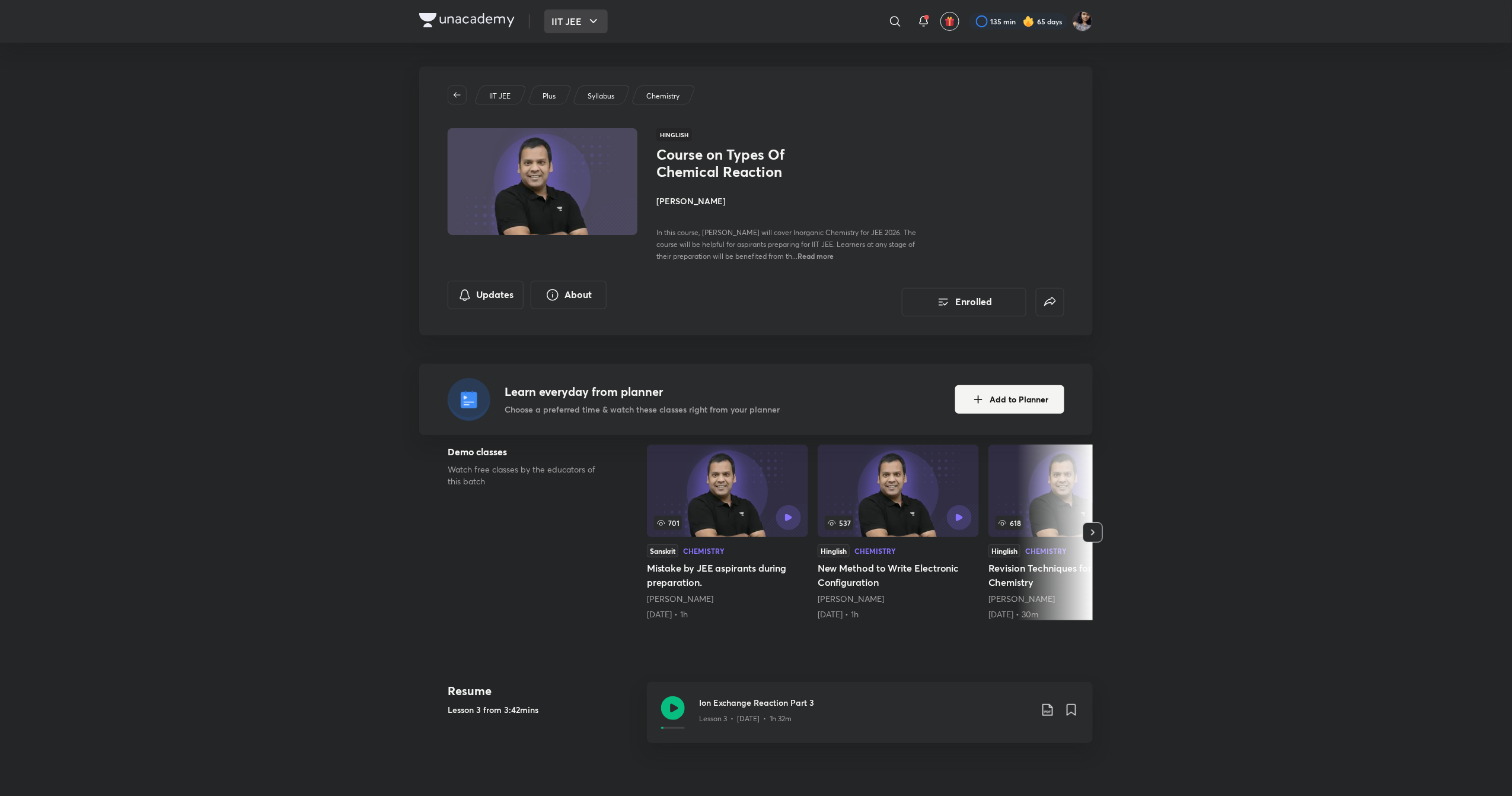
click at [557, 24] on button "IIT JEE" at bounding box center [576, 21] width 63 height 24
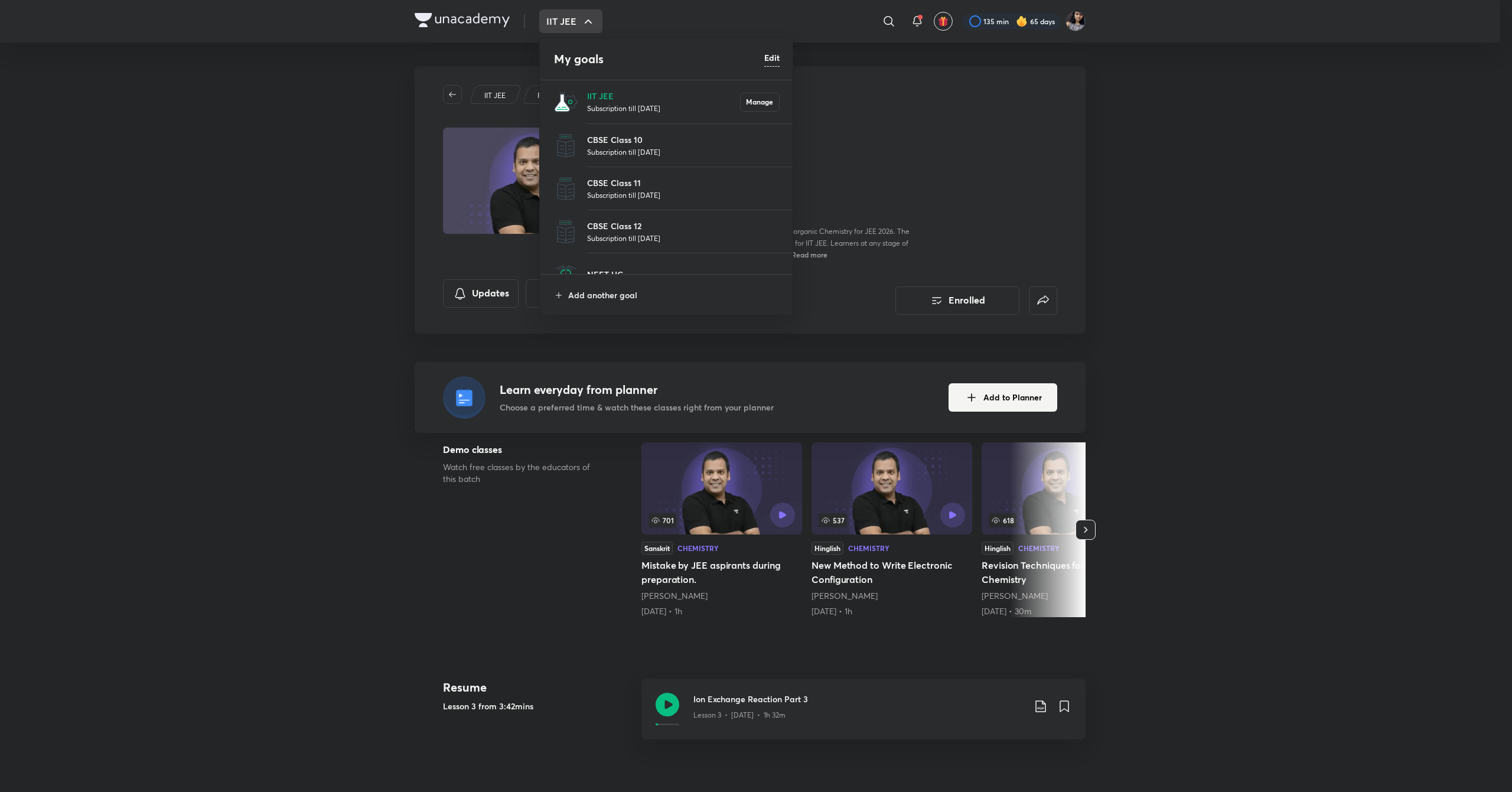
click at [613, 108] on p "Subscription till [DATE]" at bounding box center [663, 108] width 153 height 12
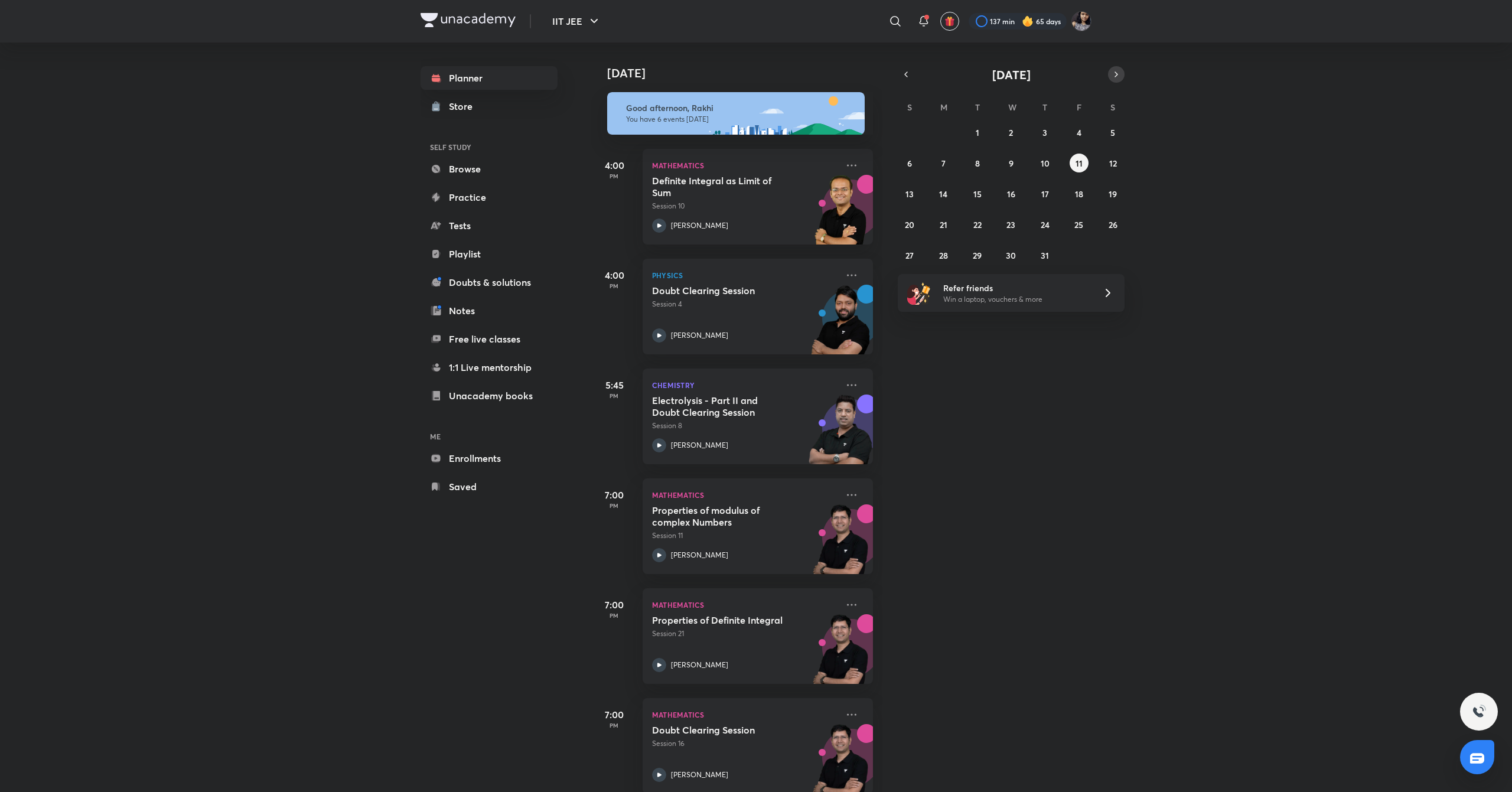
click at [1116, 74] on icon "button" at bounding box center [1116, 74] width 3 height 5
click at [1080, 194] on abbr "15" at bounding box center [1079, 193] width 9 height 11
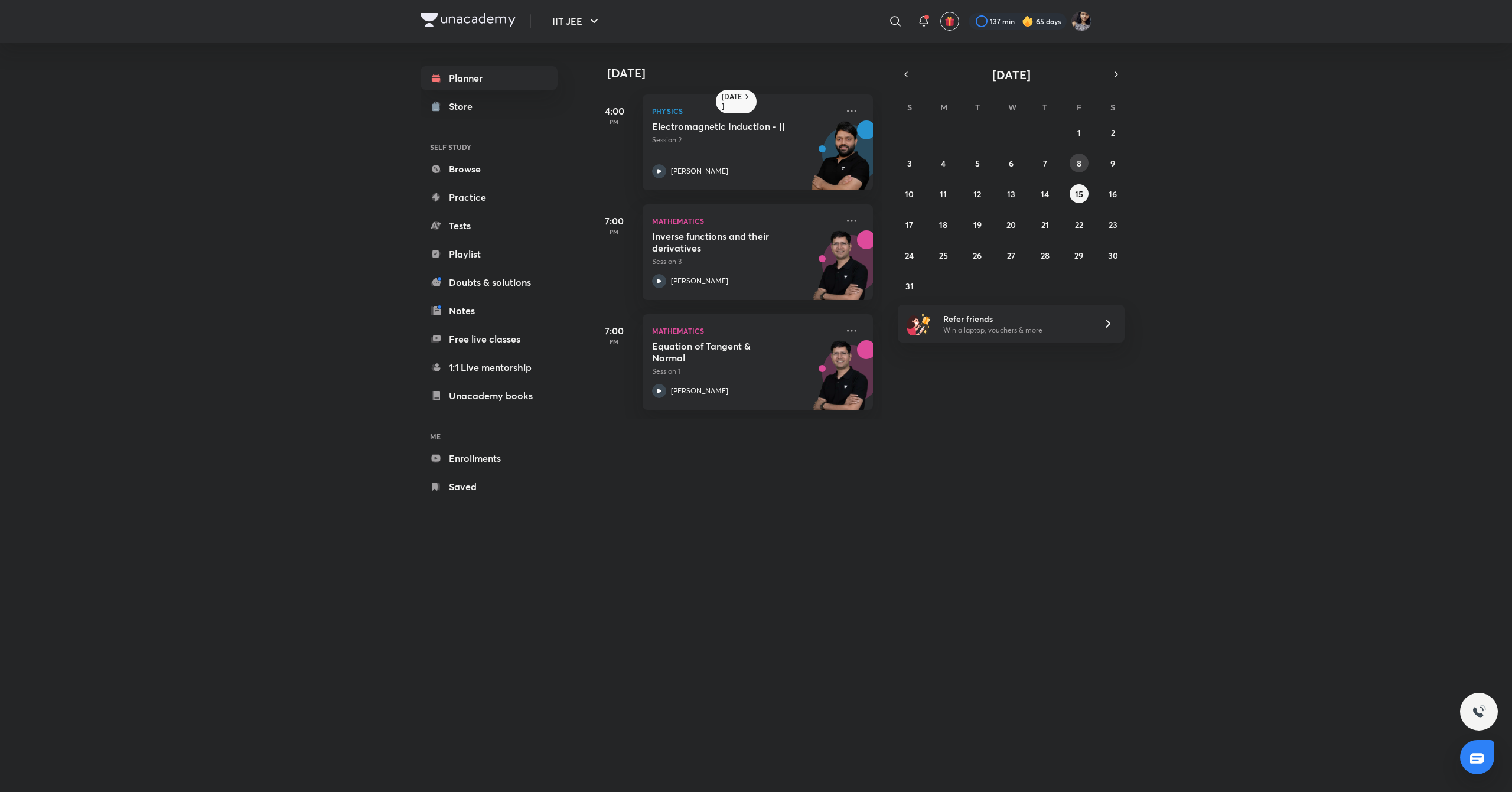
click at [1075, 168] on button "8" at bounding box center [1079, 163] width 19 height 19
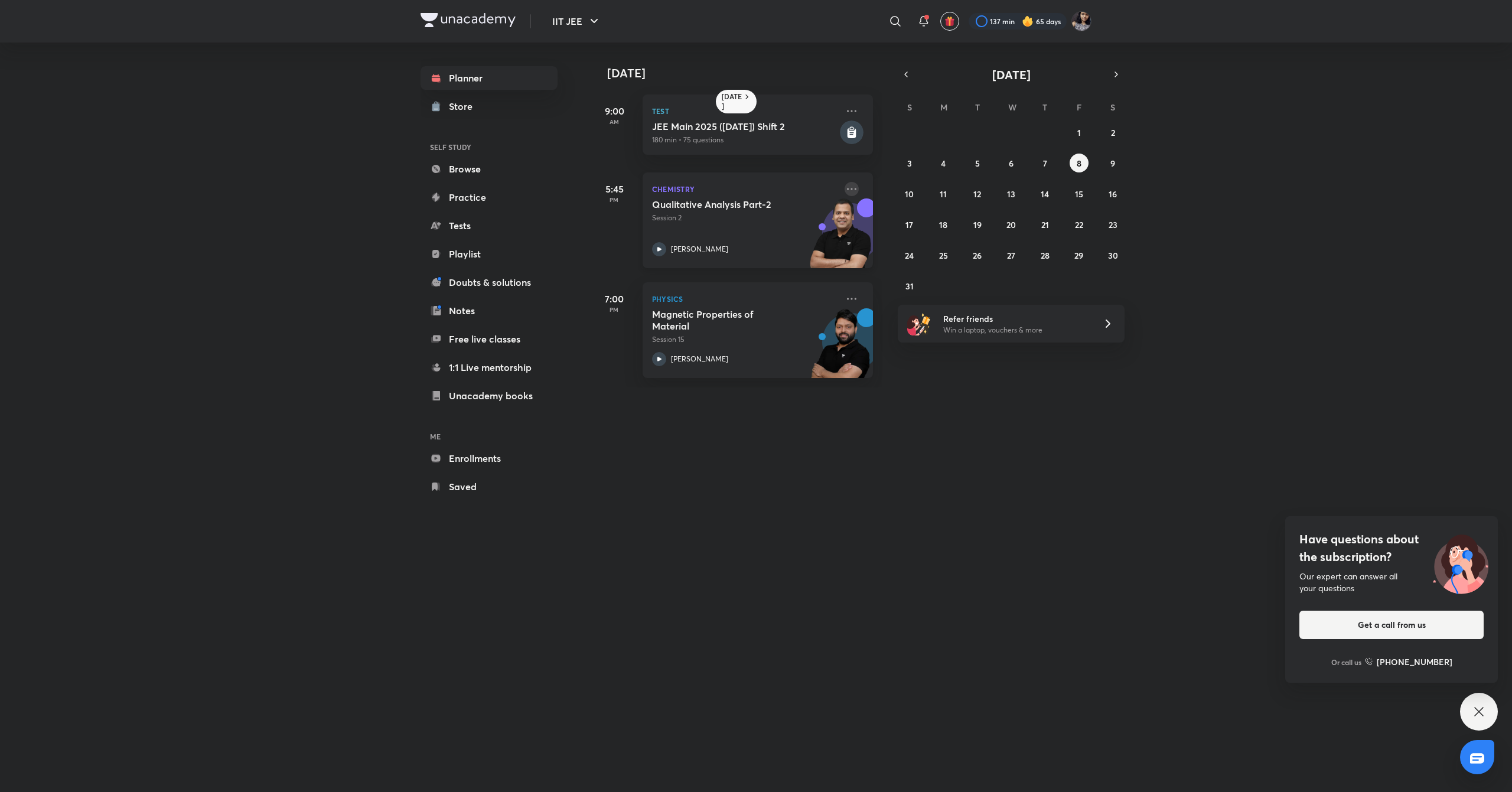
click at [845, 189] on icon at bounding box center [852, 189] width 14 height 14
click at [945, 287] on li "Go to course page" at bounding box center [922, 297] width 117 height 27
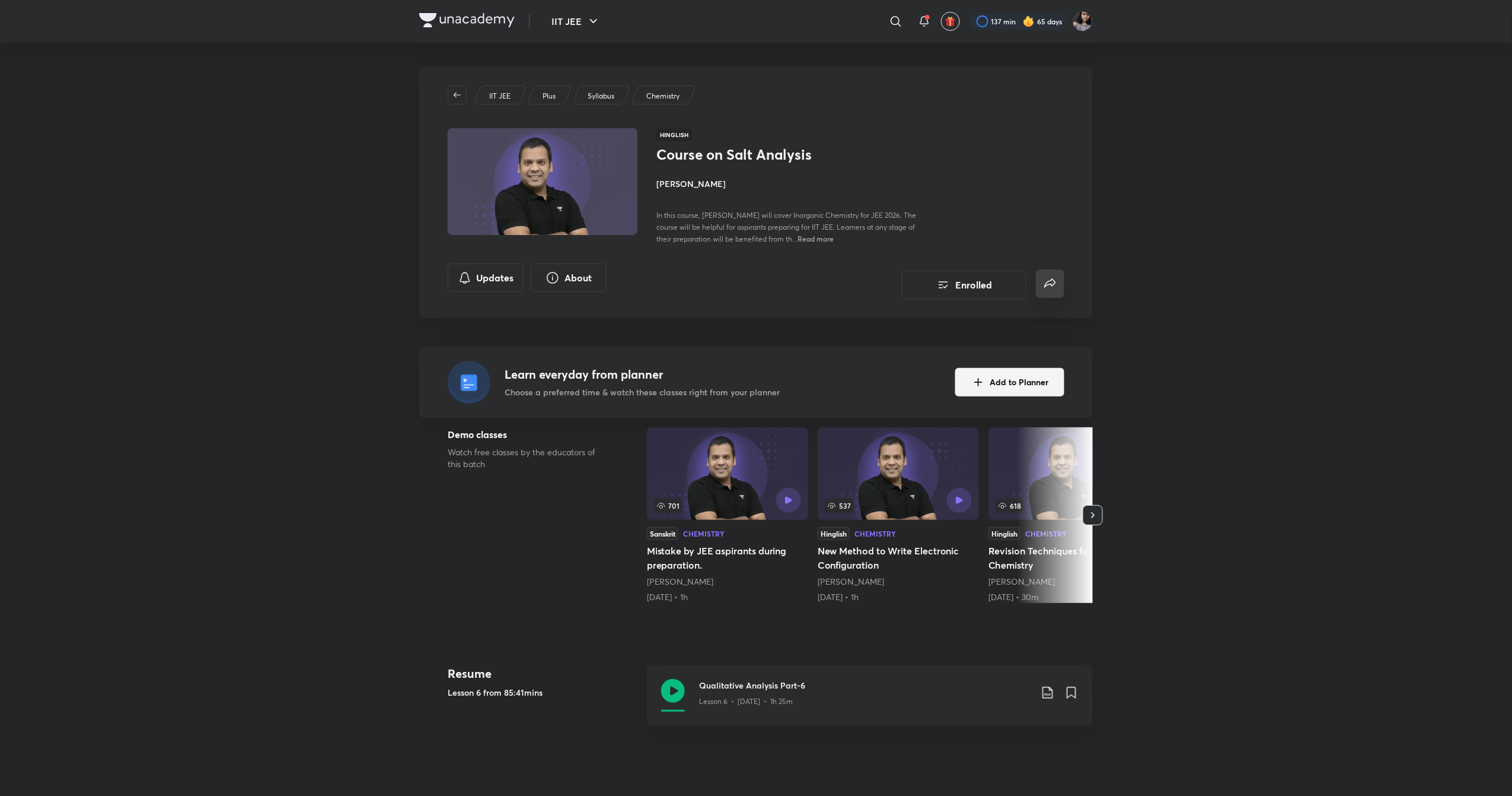
click at [1053, 287] on icon "false" at bounding box center [1050, 284] width 14 height 14
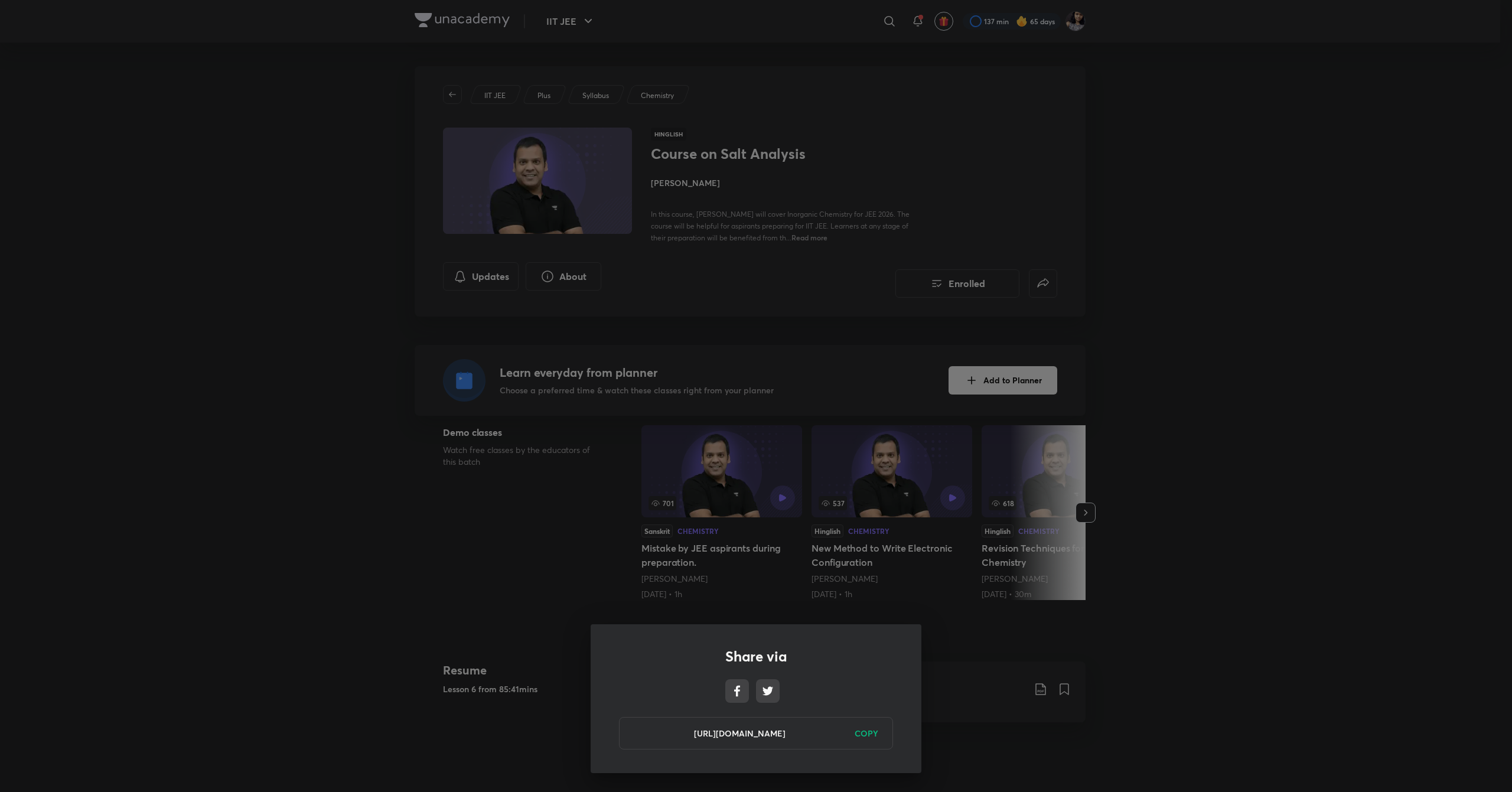
click at [861, 728] on h6 "COPY" at bounding box center [867, 733] width 24 height 12
click at [1006, 660] on div "Share via [URL][DOMAIN_NAME] Copied" at bounding box center [756, 396] width 1512 height 792
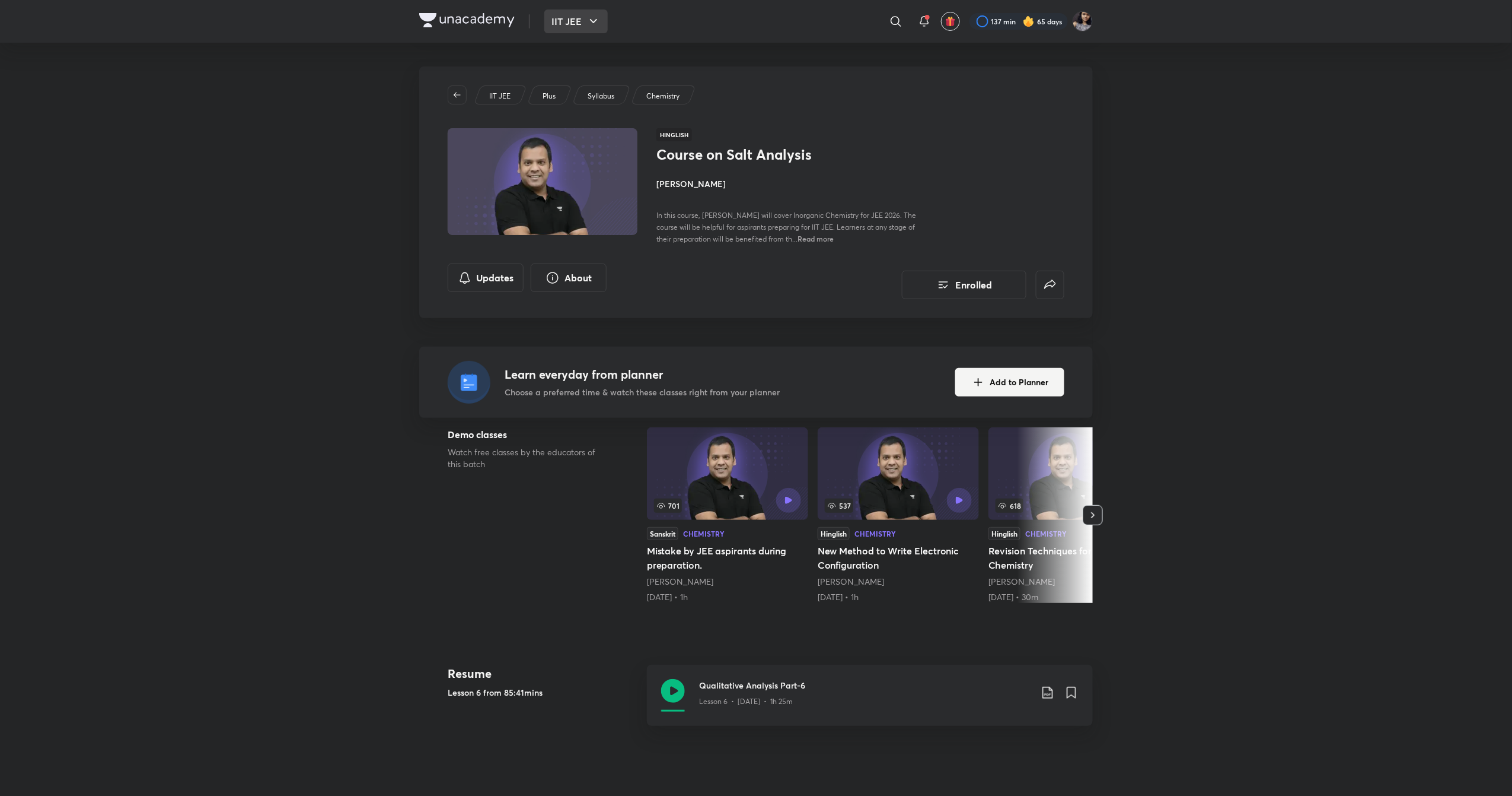
click at [578, 31] on button "IIT JEE" at bounding box center [576, 21] width 63 height 24
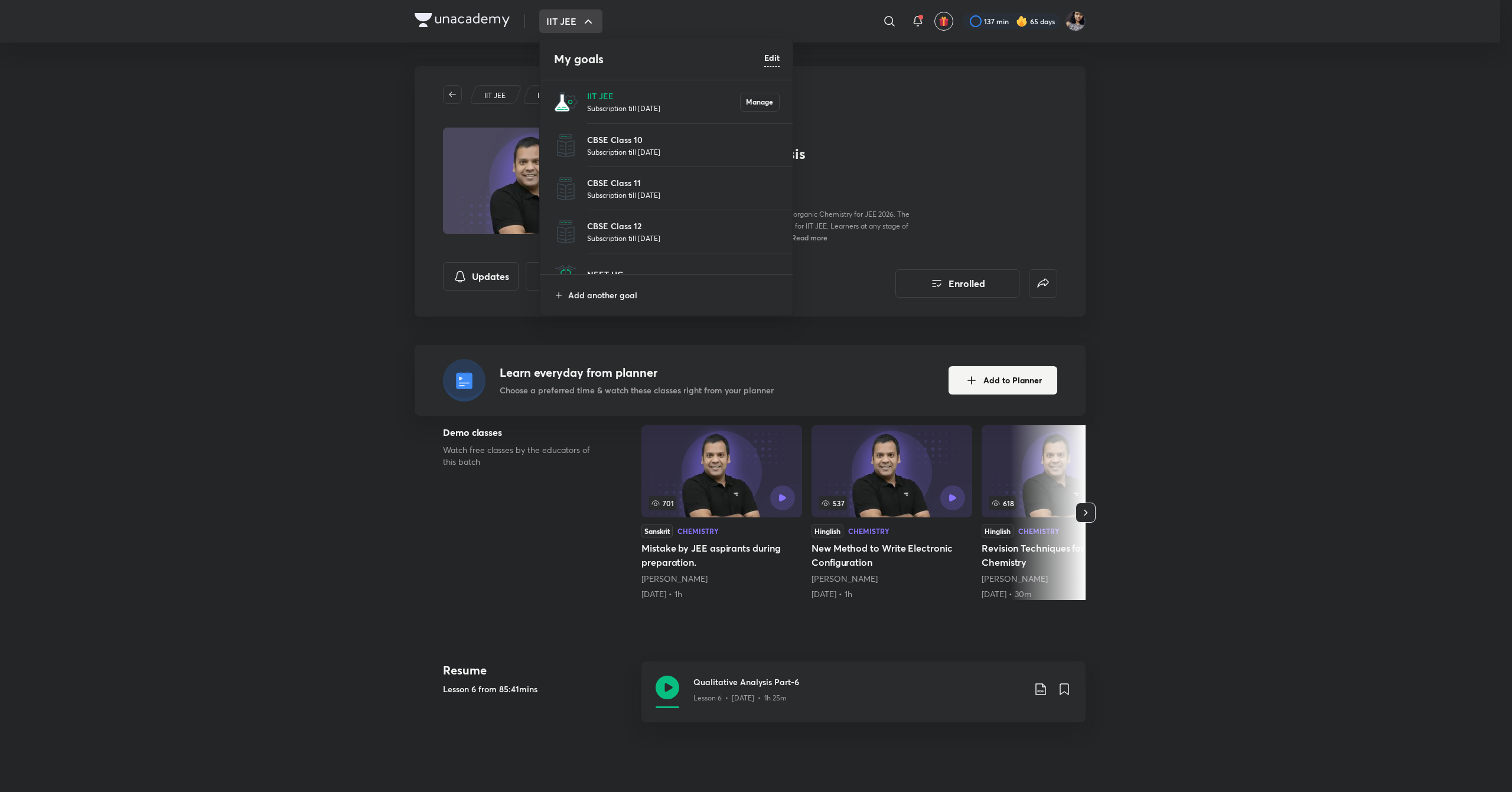
click at [603, 111] on p "Subscription till [DATE]" at bounding box center [663, 108] width 153 height 12
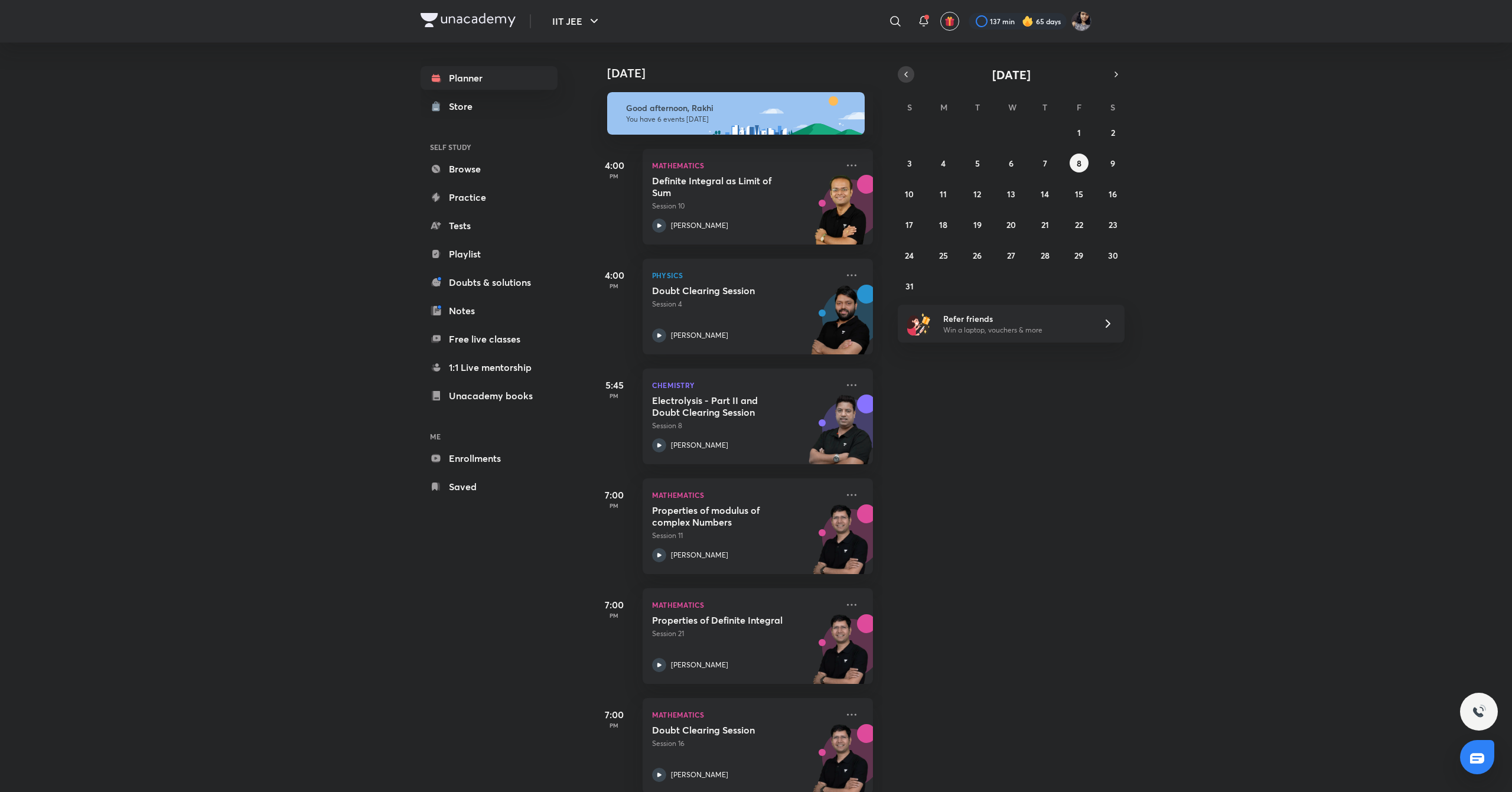
click at [905, 69] on icon "button" at bounding box center [906, 74] width 9 height 10
click at [1015, 130] on button "2" at bounding box center [1011, 132] width 19 height 19
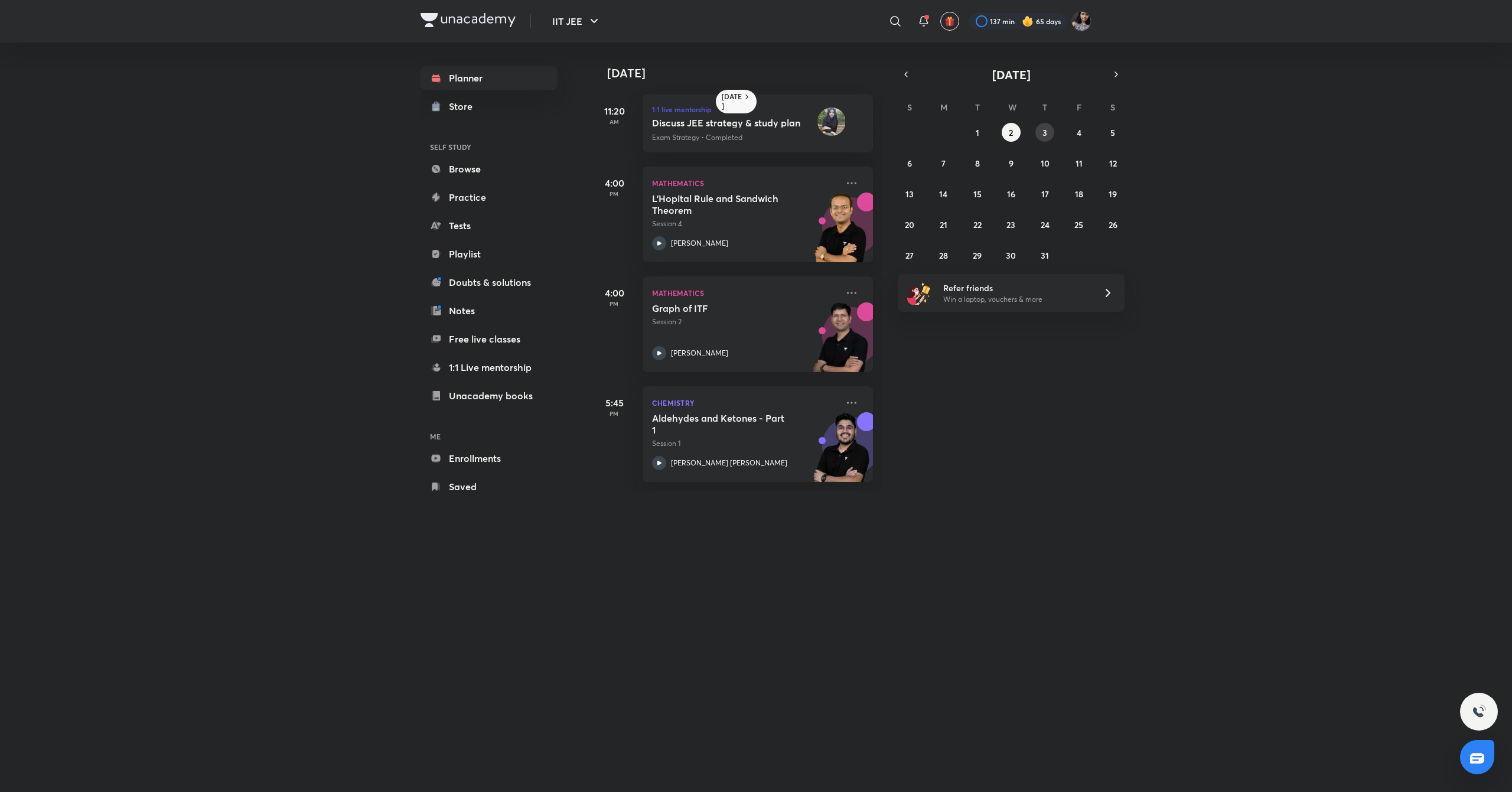
click at [1043, 132] on abbr "3" at bounding box center [1044, 132] width 5 height 11
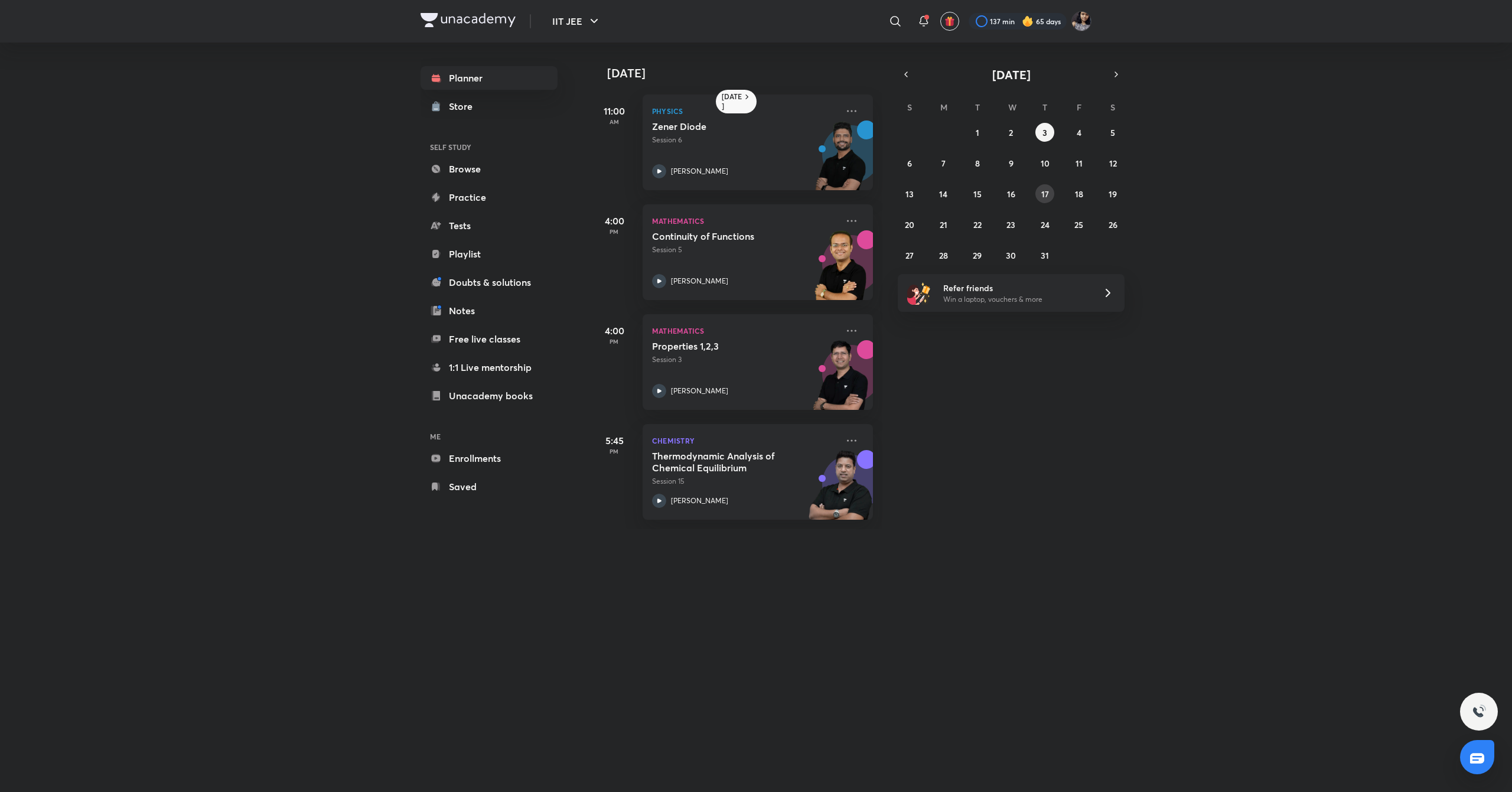
click at [1047, 193] on abbr "17" at bounding box center [1046, 193] width 8 height 11
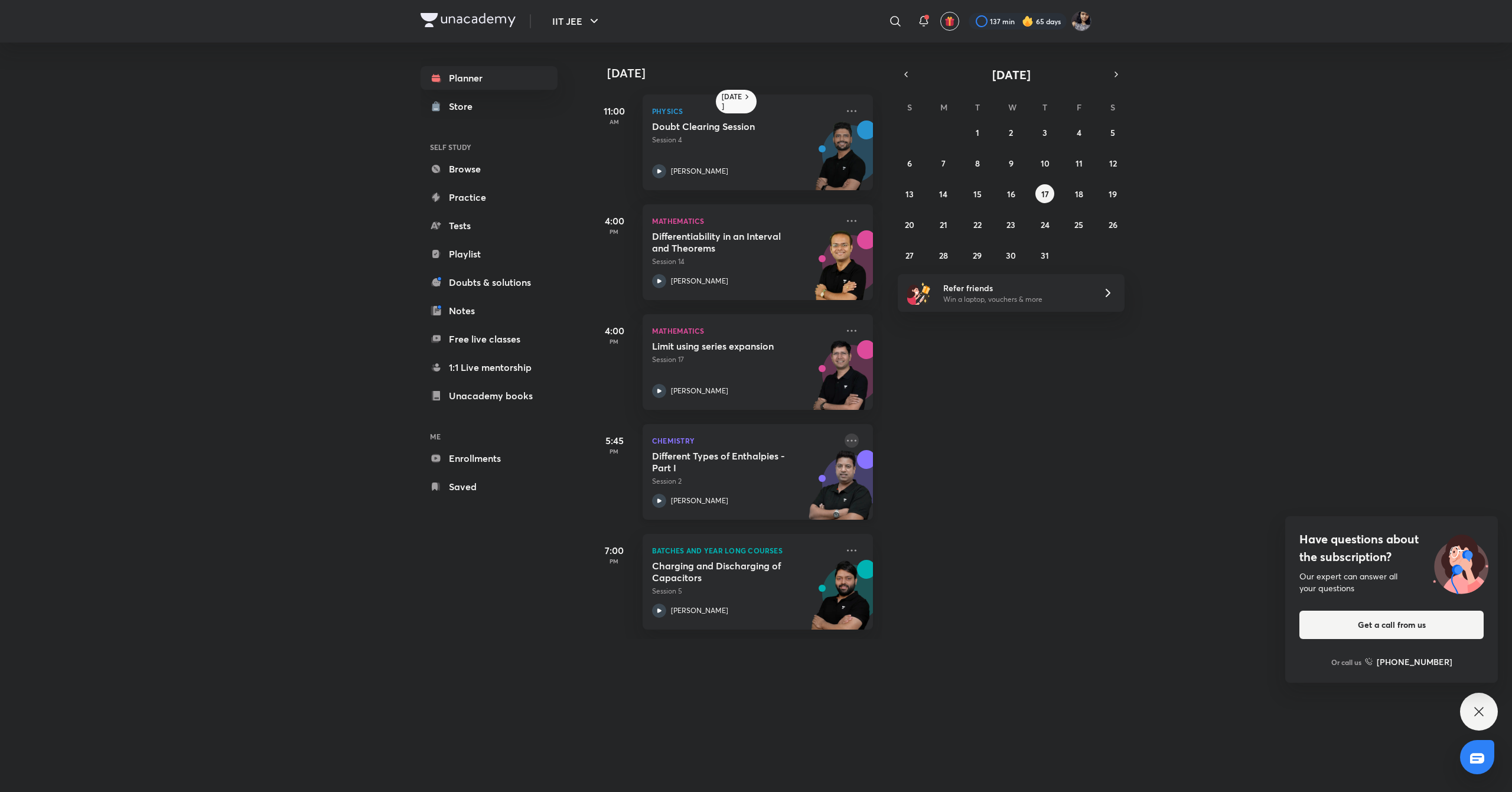
click at [845, 439] on icon at bounding box center [852, 441] width 14 height 14
click at [914, 550] on p "Go to course page" at bounding box center [931, 549] width 81 height 12
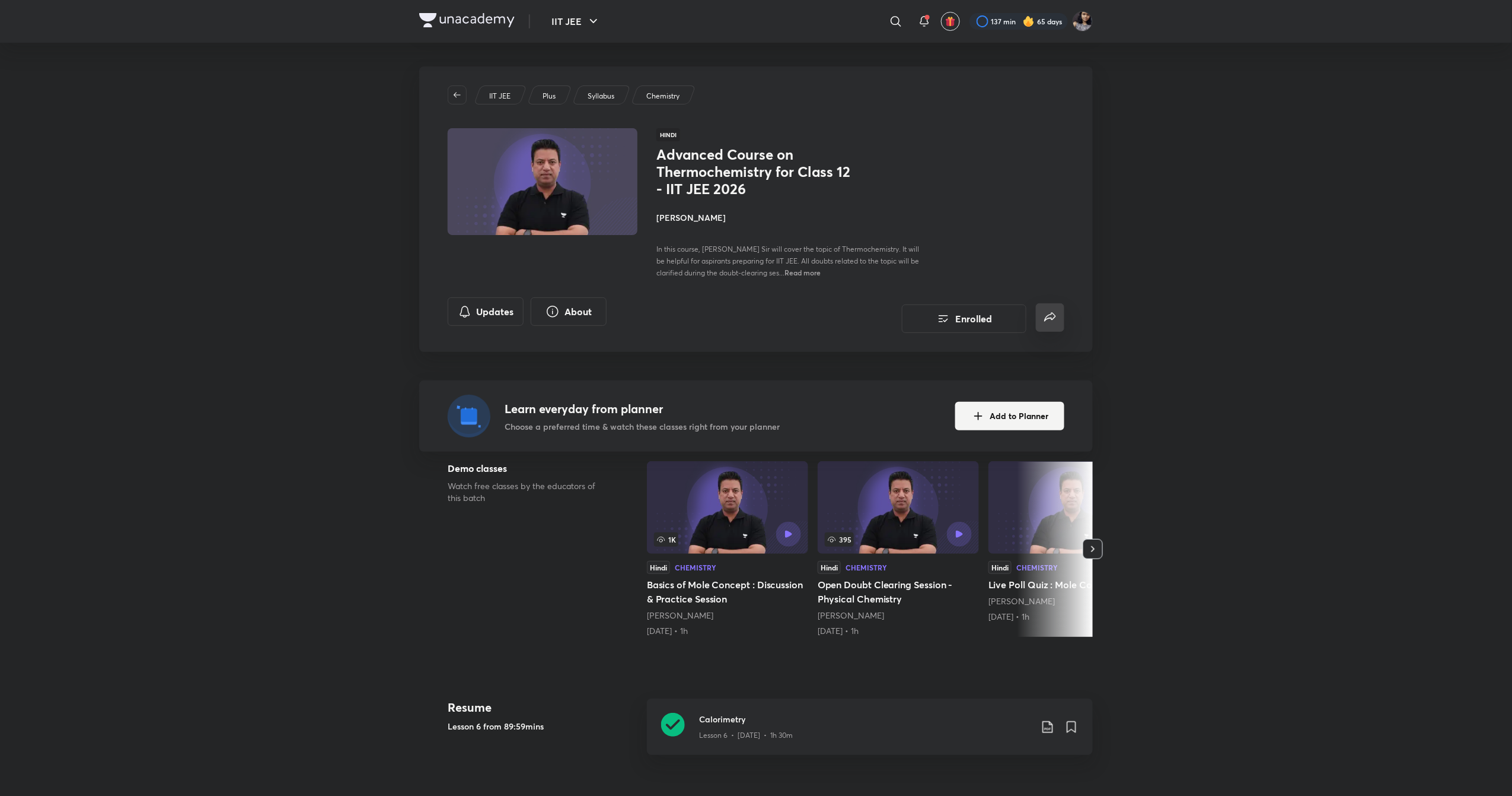
click at [1053, 319] on icon "false" at bounding box center [1050, 318] width 11 height 9
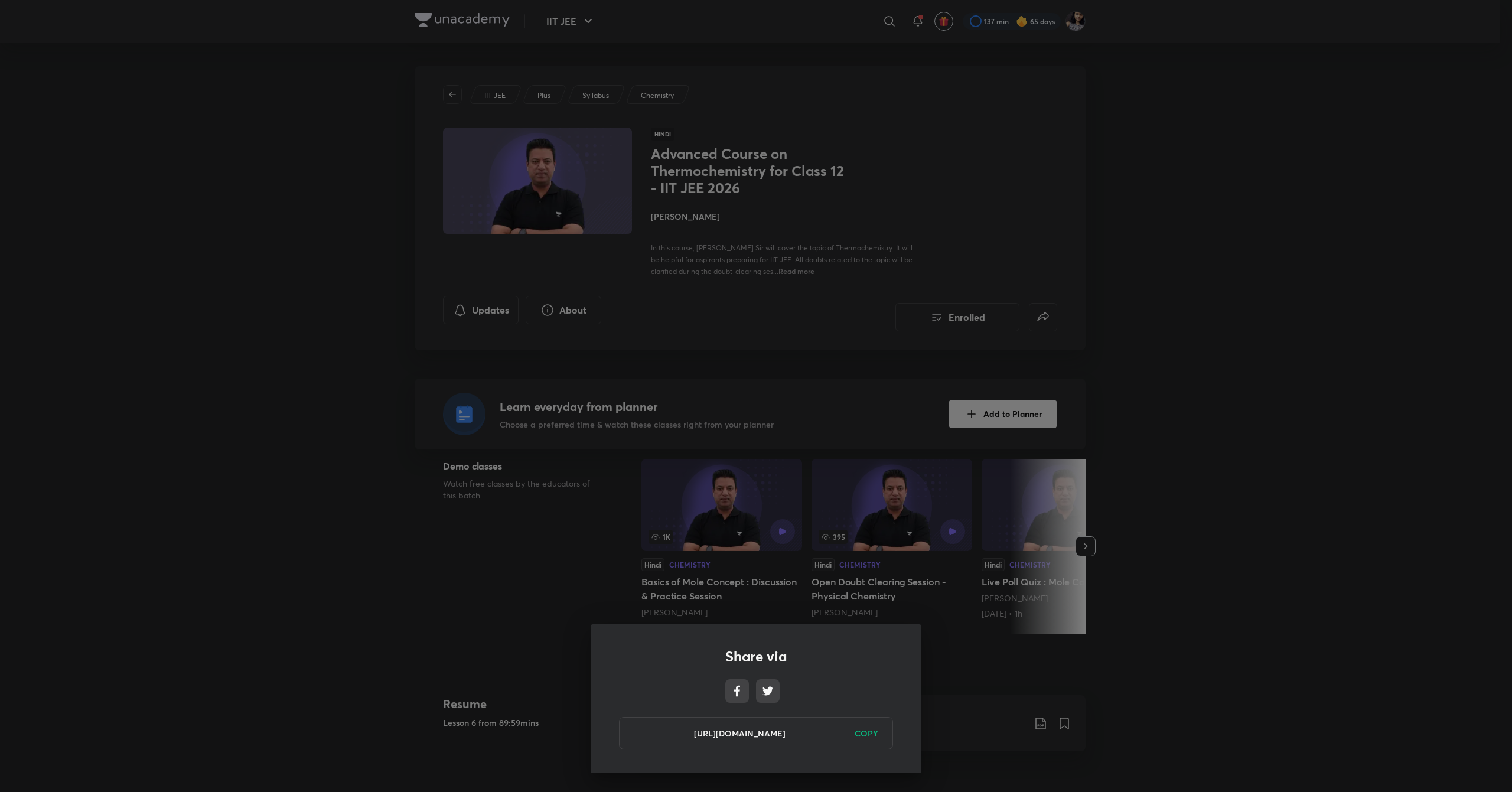
click at [863, 730] on h6 "COPY" at bounding box center [867, 733] width 24 height 12
click at [697, 166] on div "Share via [URL][DOMAIN_NAME] Copied" at bounding box center [756, 396] width 1512 height 792
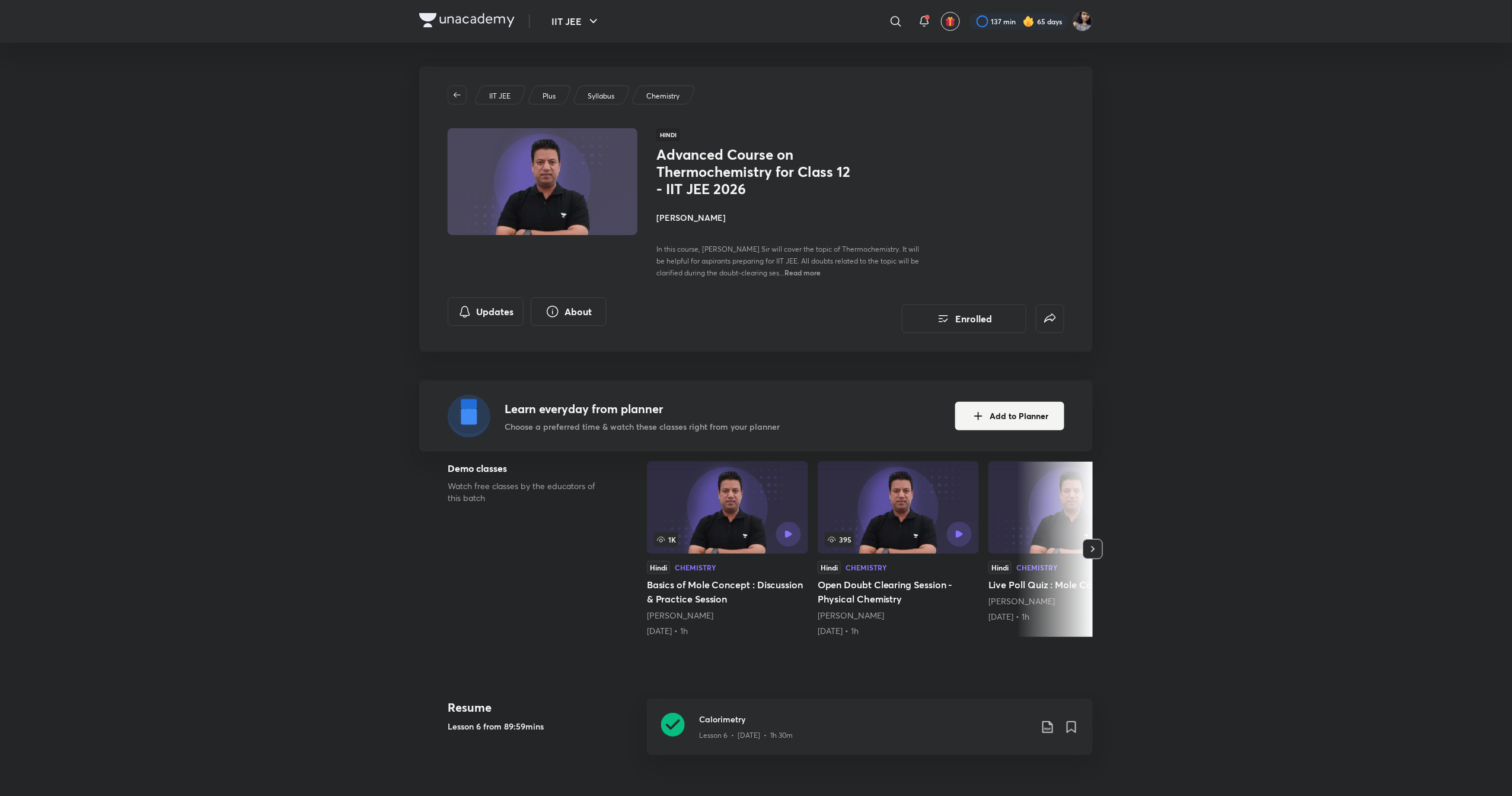
click at [691, 214] on h4 "[PERSON_NAME]" at bounding box center [789, 217] width 265 height 13
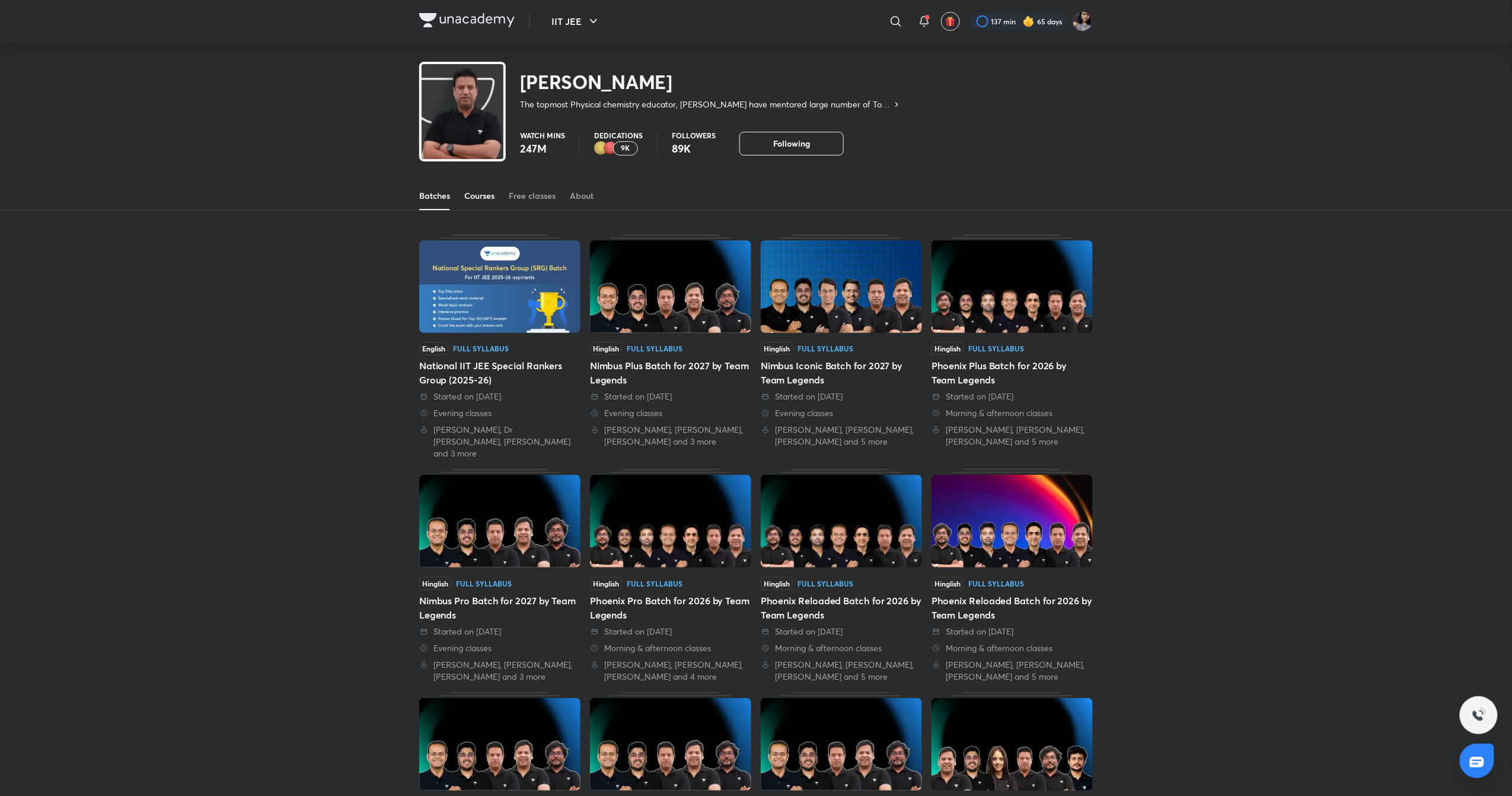
click at [477, 194] on div "Courses" at bounding box center [479, 196] width 30 height 12
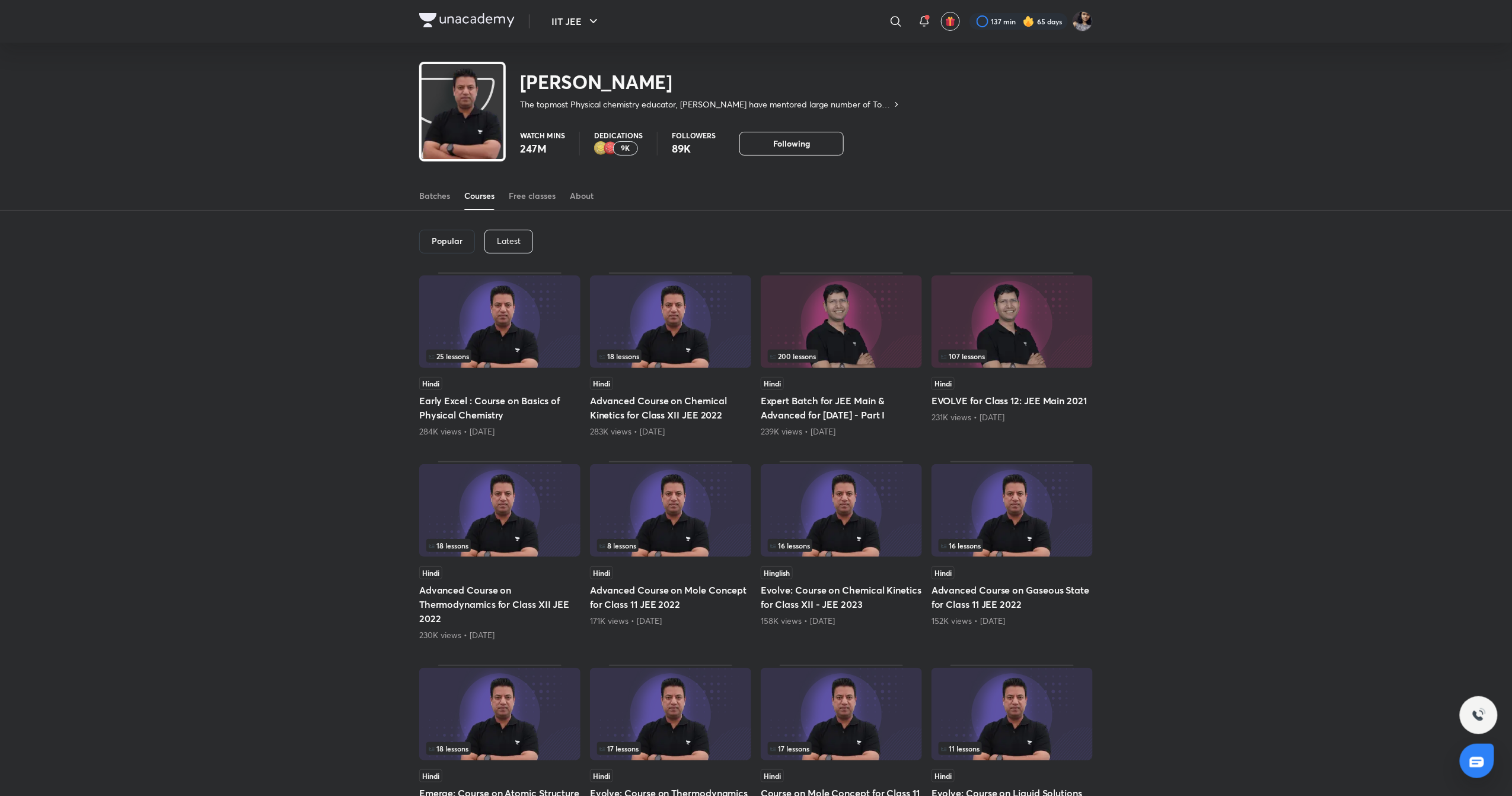
click at [510, 242] on p "Latest" at bounding box center [509, 241] width 24 height 9
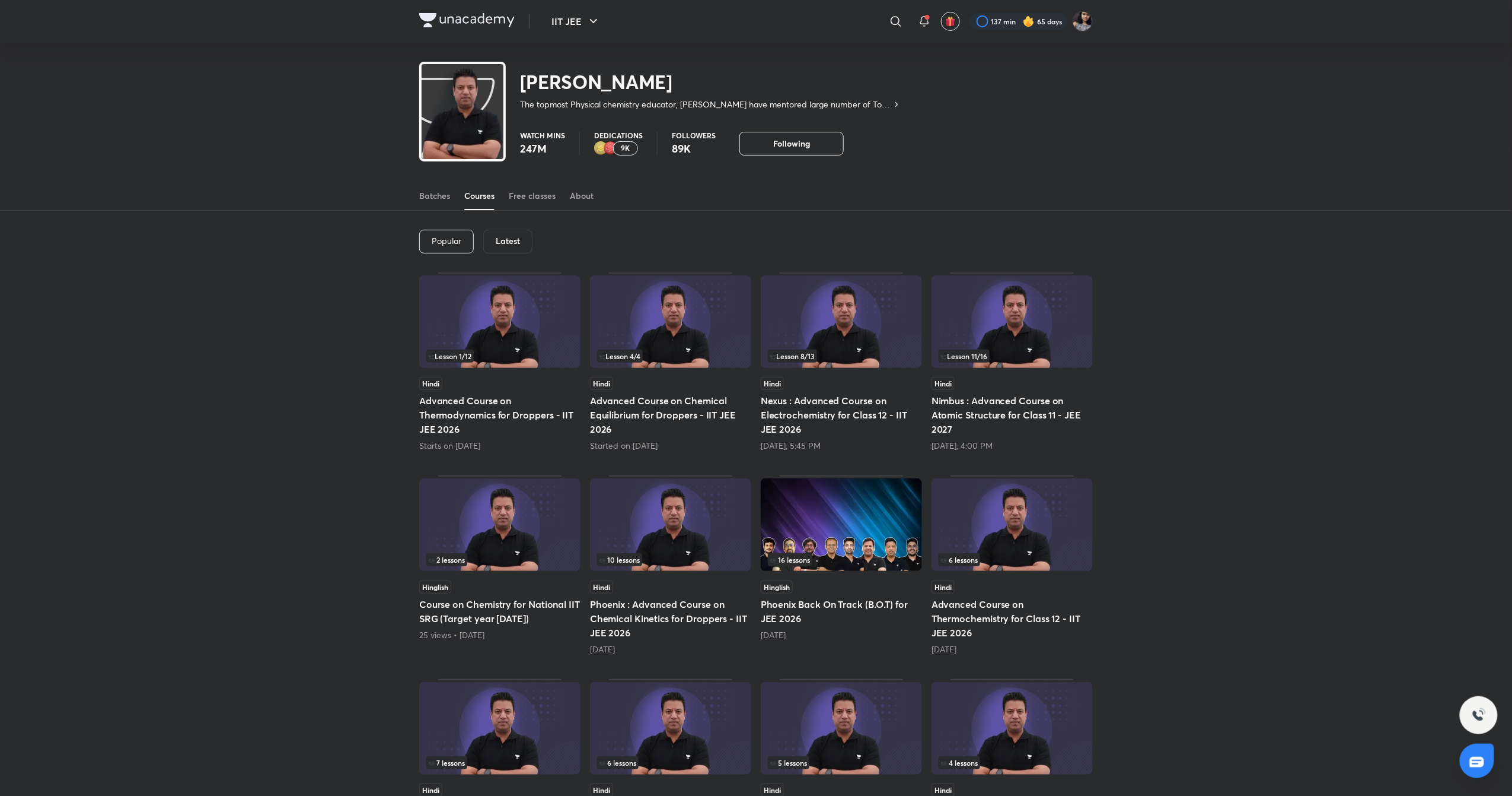
click at [863, 313] on img at bounding box center [841, 322] width 161 height 92
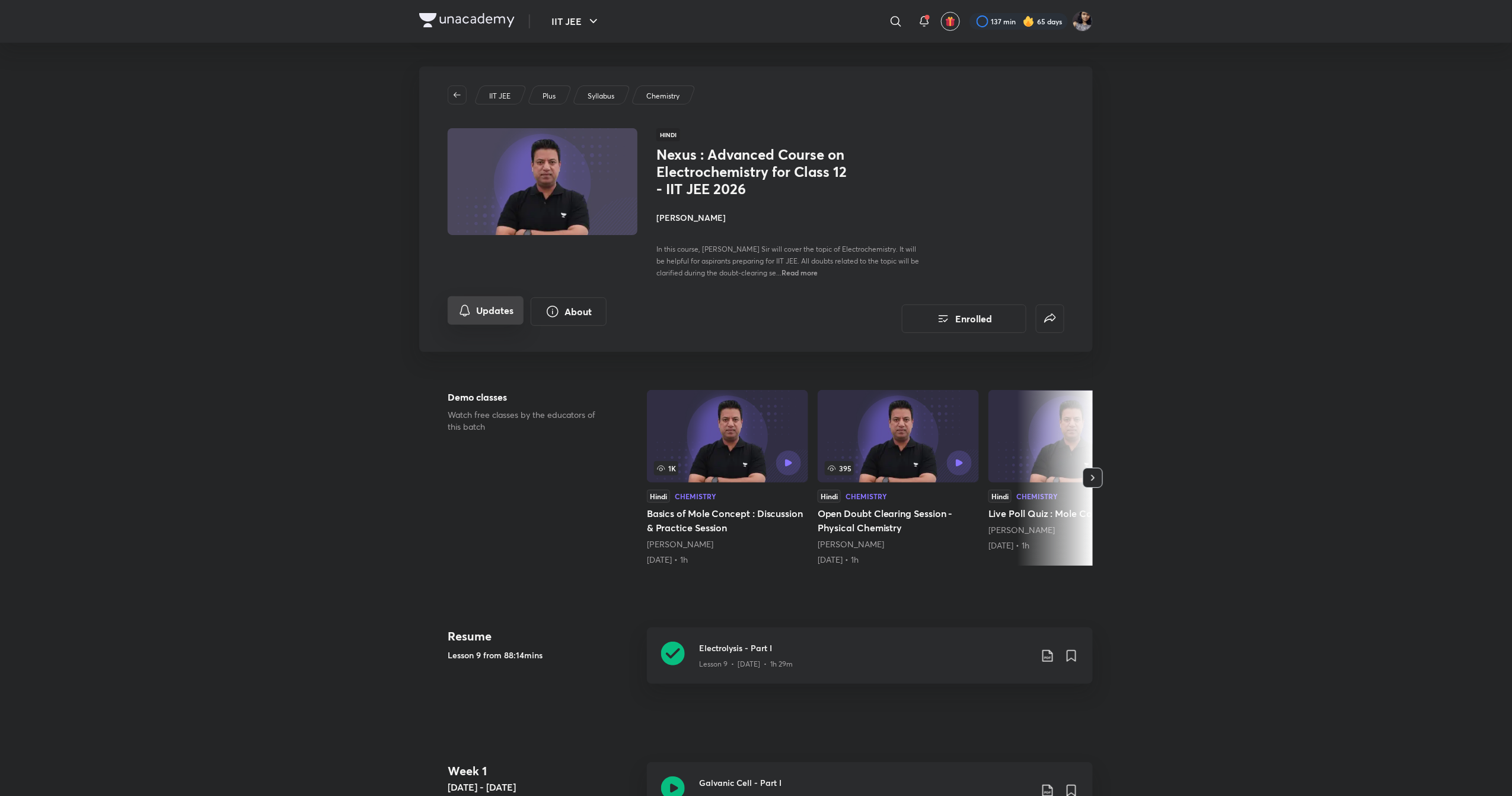
click at [480, 304] on button "Updates" at bounding box center [485, 310] width 76 height 28
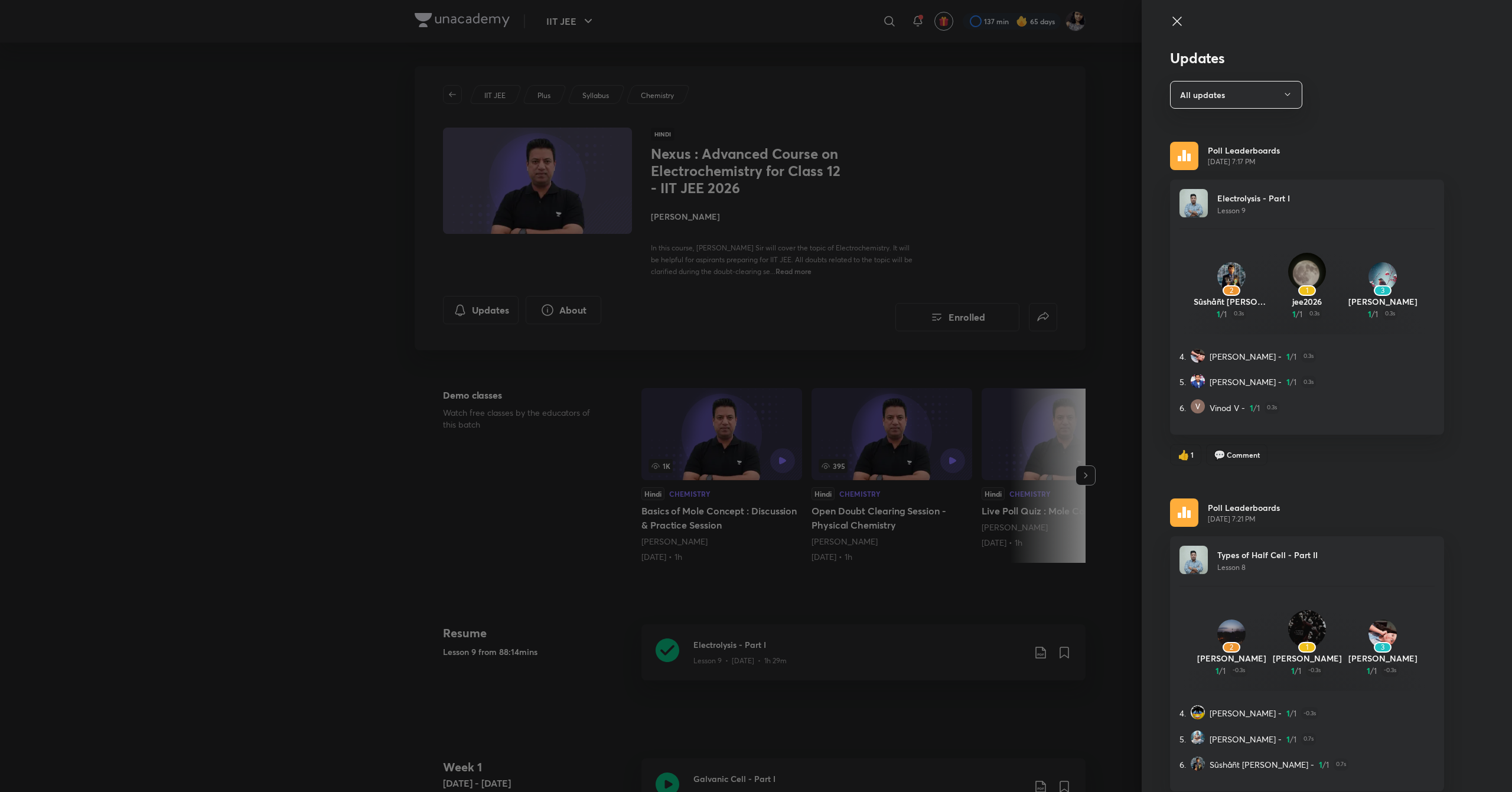
click at [1173, 20] on div at bounding box center [1307, 32] width 274 height 35
click at [1170, 22] on icon at bounding box center [1177, 22] width 14 height 14
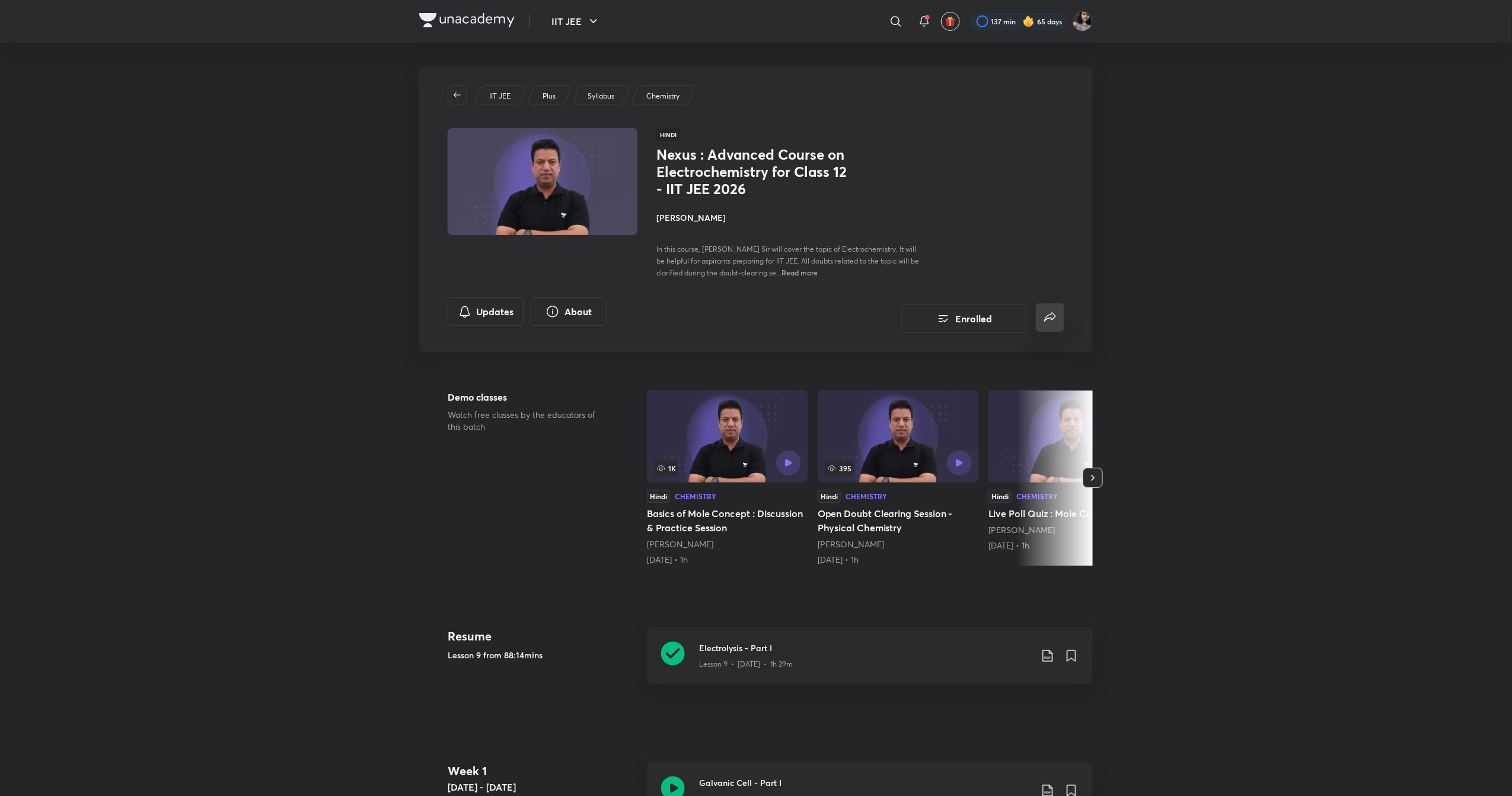
click at [1040, 316] on button "false" at bounding box center [1050, 317] width 28 height 28
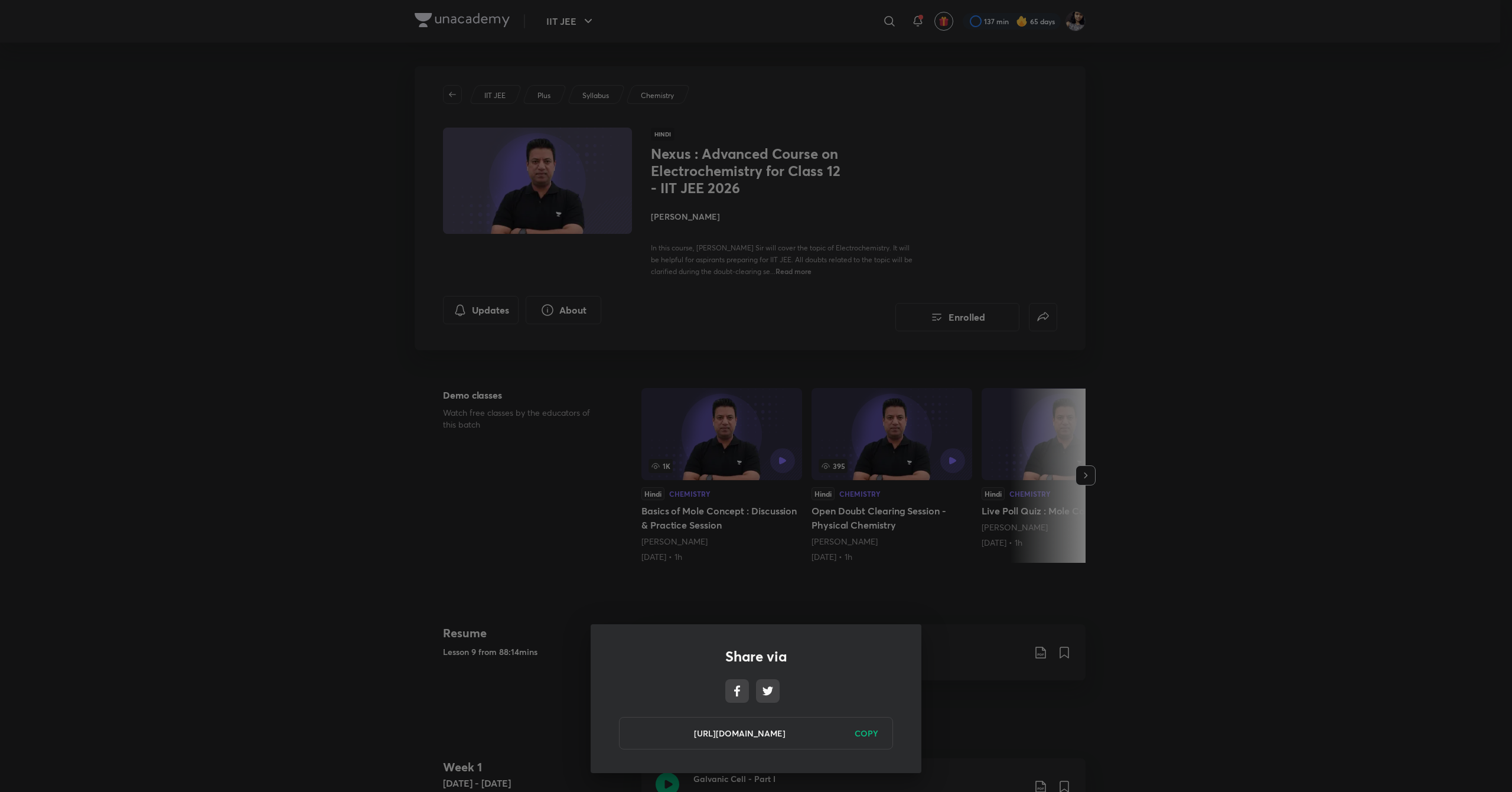
click at [865, 730] on h6 "COPY" at bounding box center [867, 733] width 24 height 12
click at [861, 732] on h6 "Copied" at bounding box center [864, 733] width 28 height 12
click at [1174, 268] on div "Share via [URL][DOMAIN_NAME] Copied" at bounding box center [756, 396] width 1512 height 792
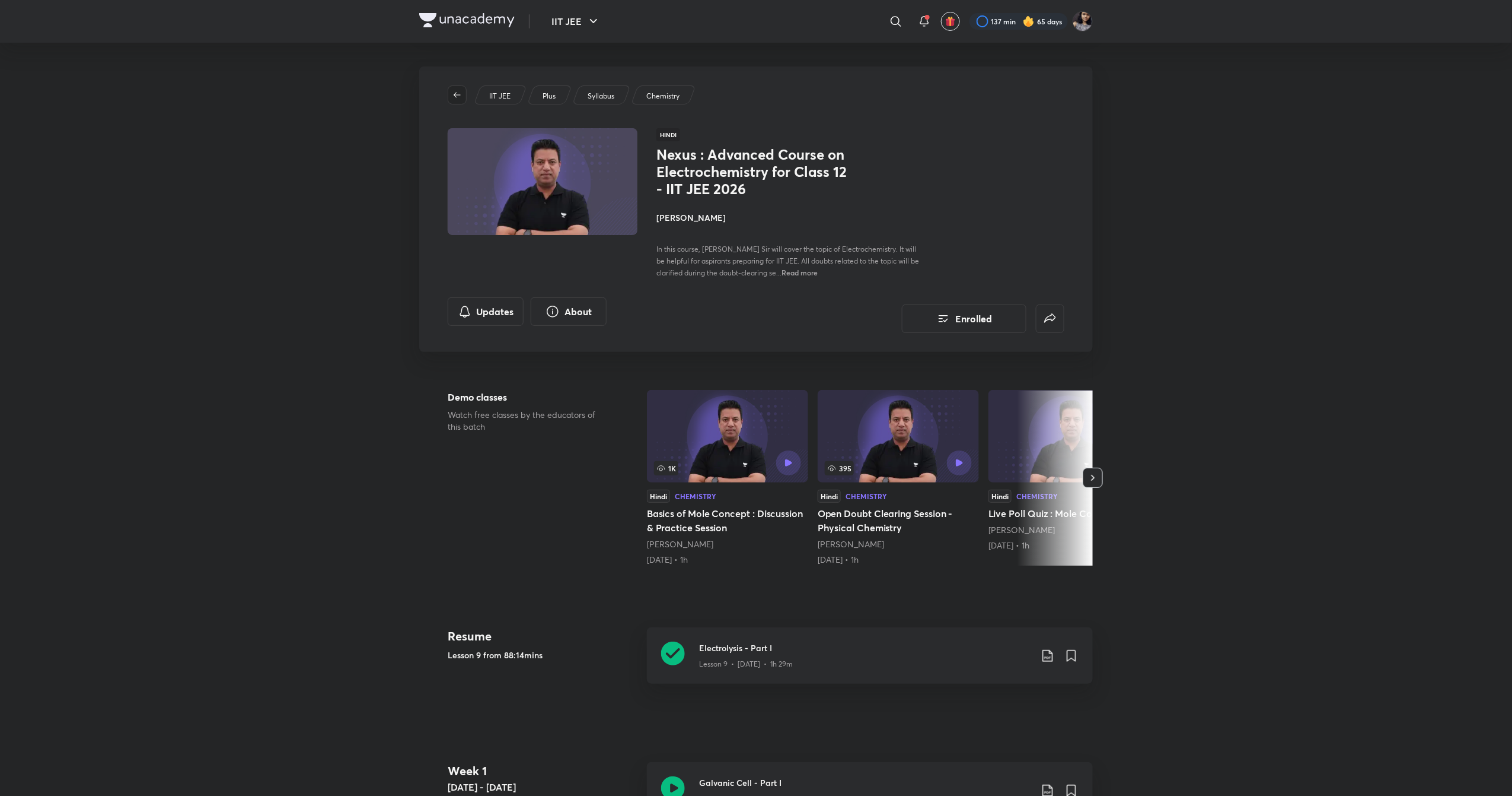
click at [456, 93] on icon "button" at bounding box center [457, 95] width 7 height 5
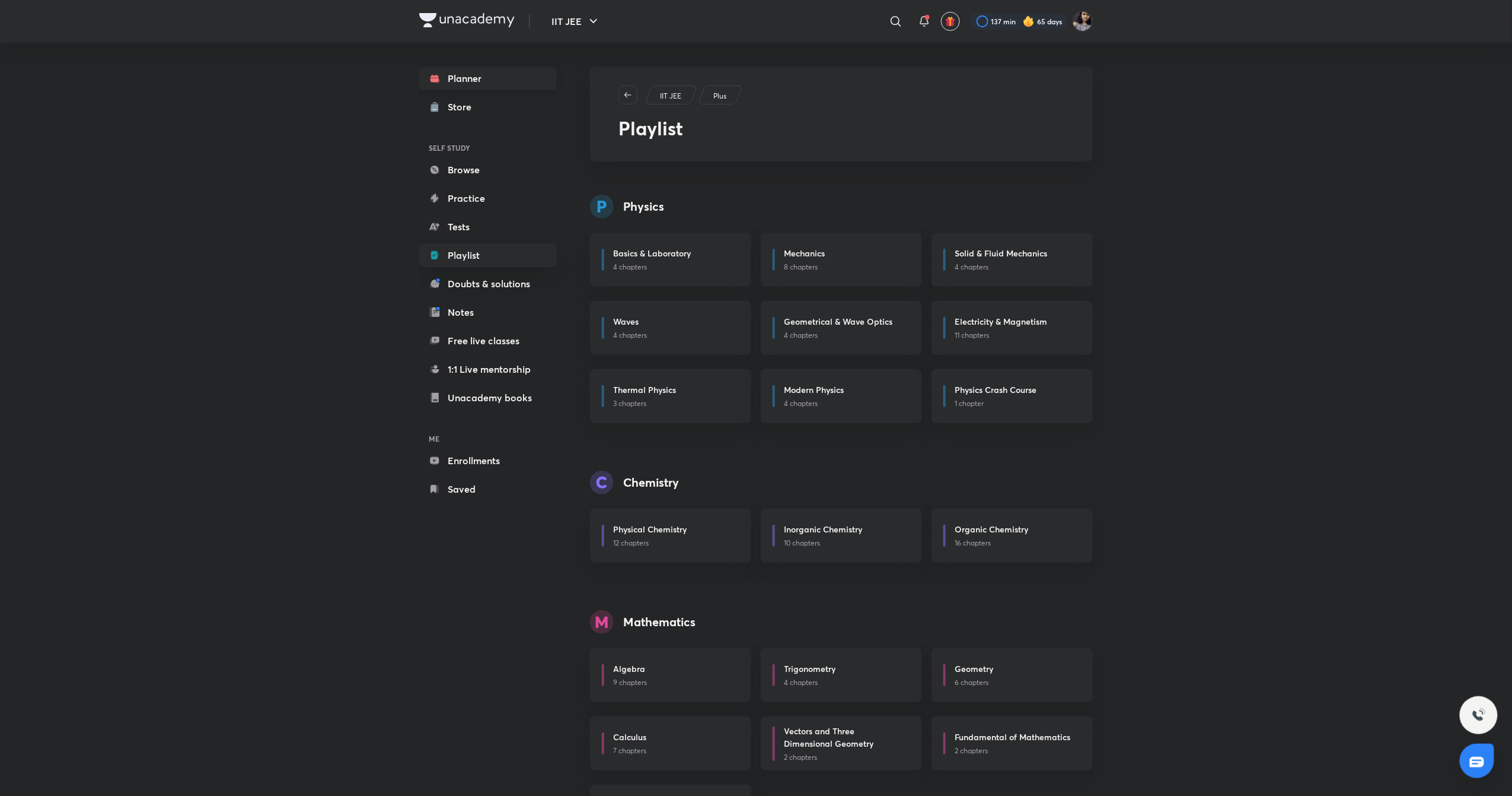
scroll to position [64, 0]
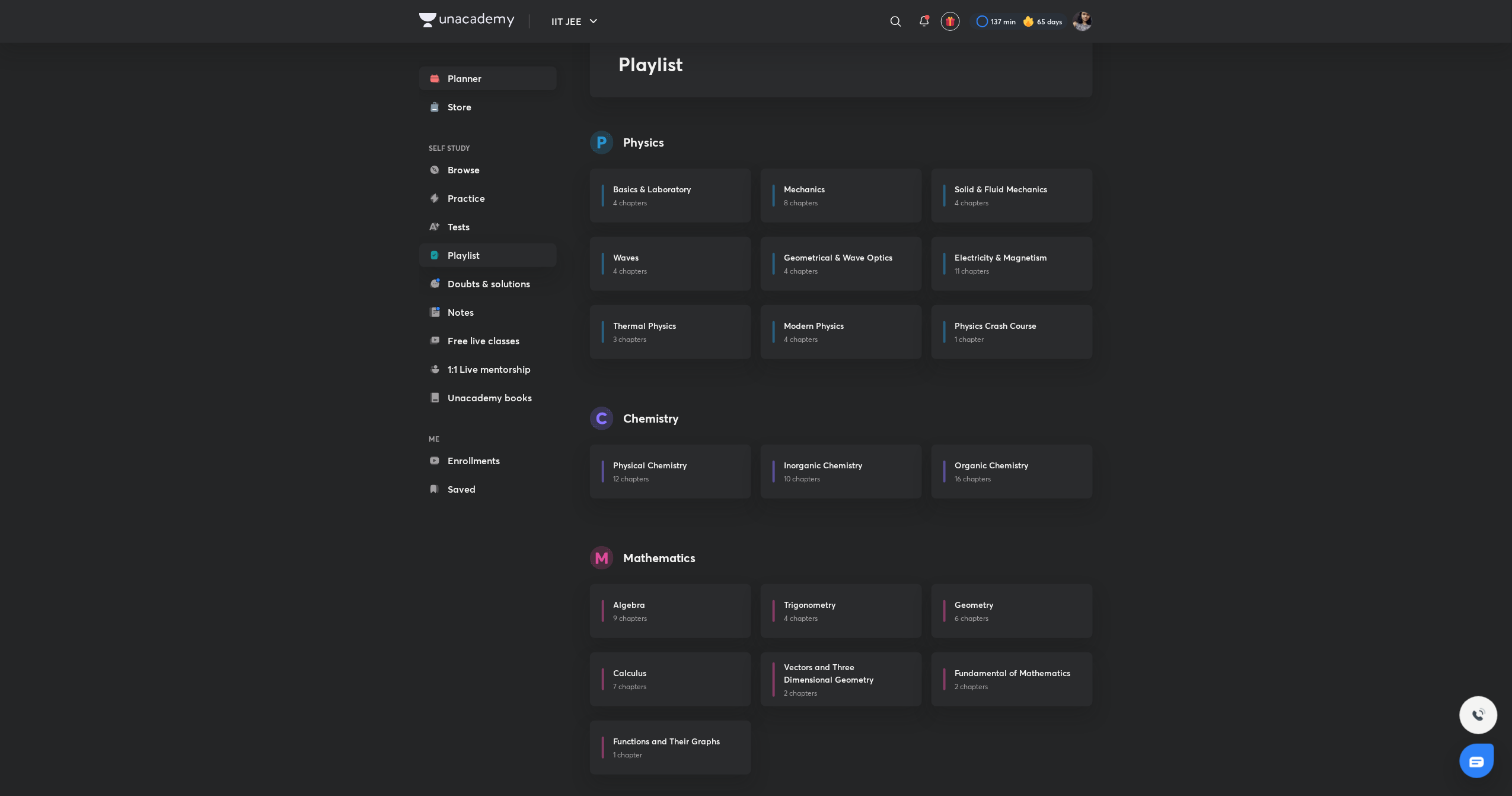
click at [439, 86] on link "Planner" at bounding box center [488, 78] width 138 height 24
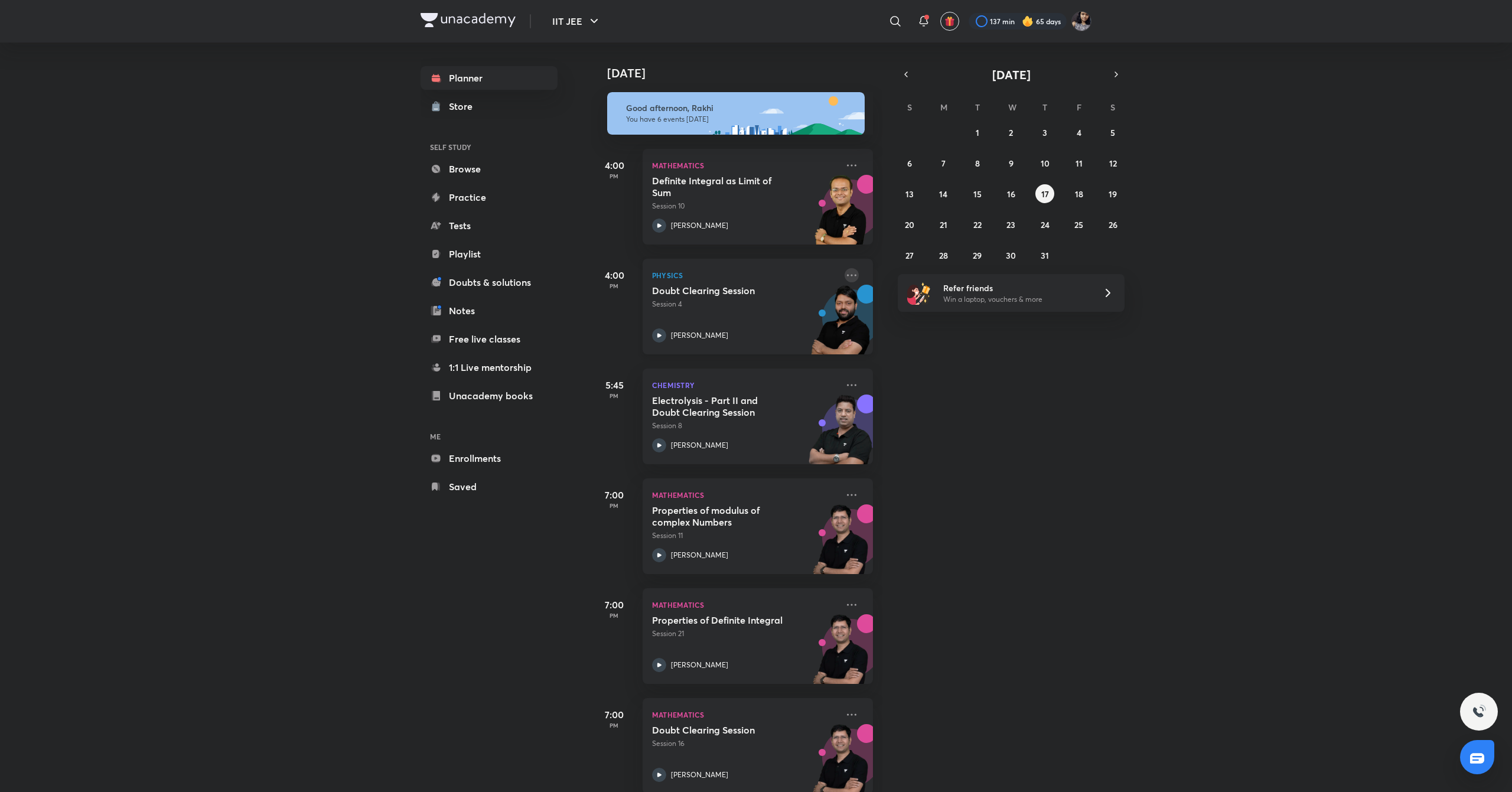
click at [845, 272] on icon at bounding box center [852, 275] width 14 height 14
click at [911, 384] on p "Go to course page" at bounding box center [931, 383] width 81 height 12
